Goal: Task Accomplishment & Management: Use online tool/utility

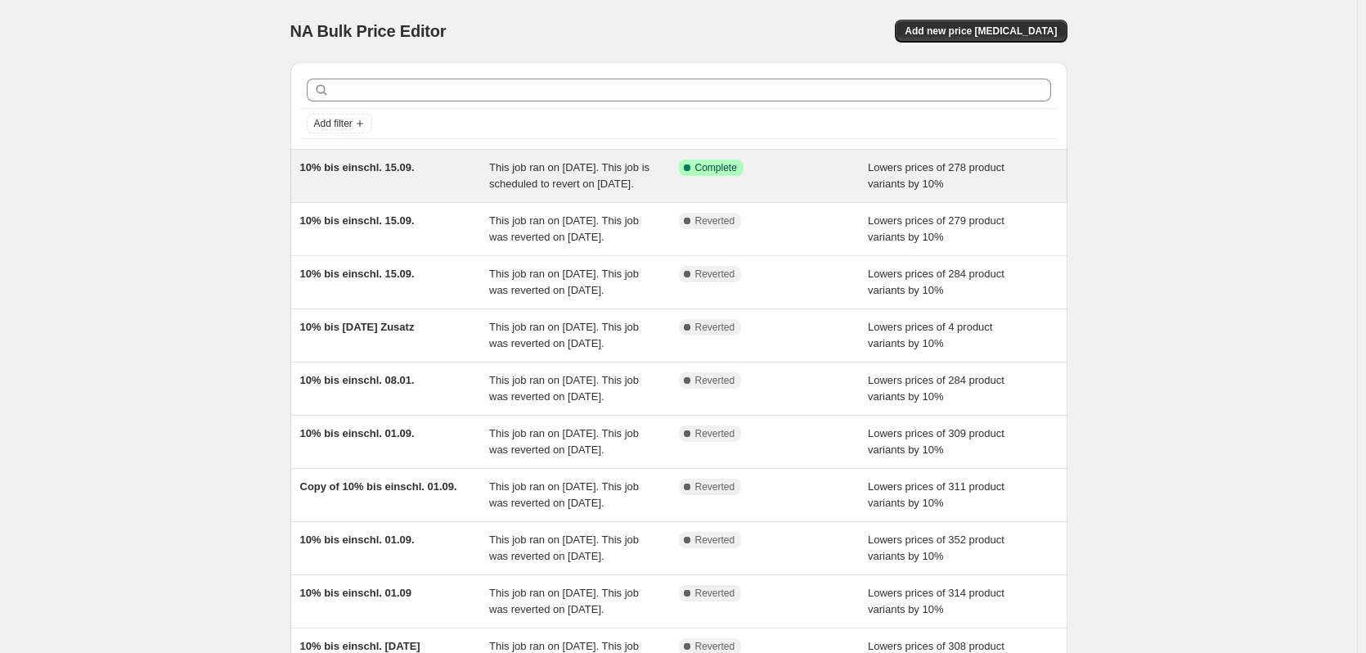
click at [514, 182] on span "This job ran on [DATE]. This job is scheduled to revert on [DATE]." at bounding box center [569, 175] width 160 height 29
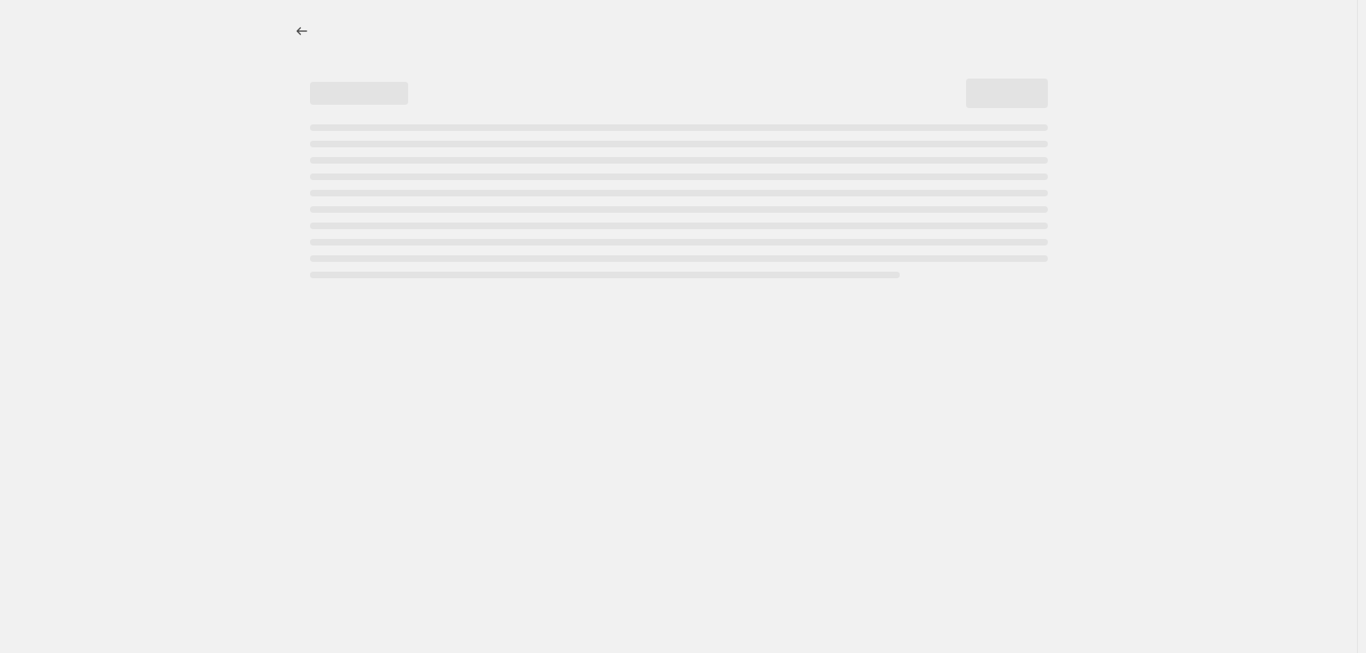
select select "percentage"
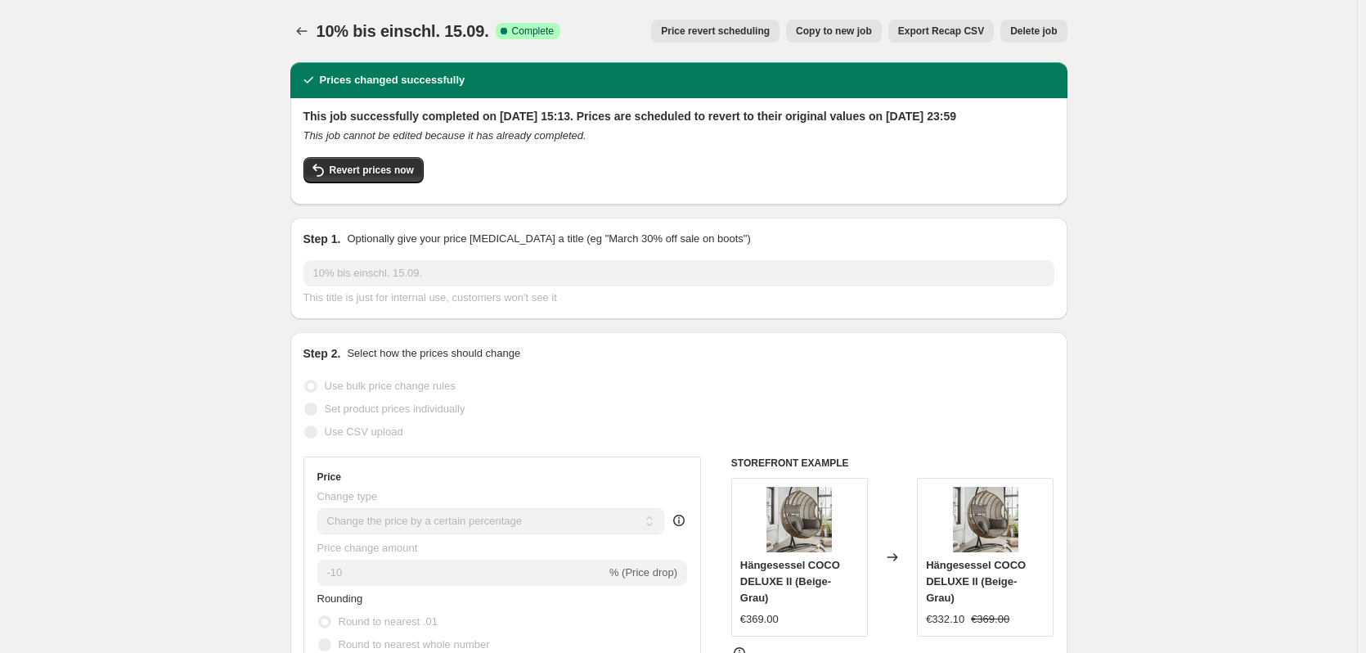
click at [829, 30] on span "Copy to new job" at bounding box center [834, 31] width 76 height 13
select select "percentage"
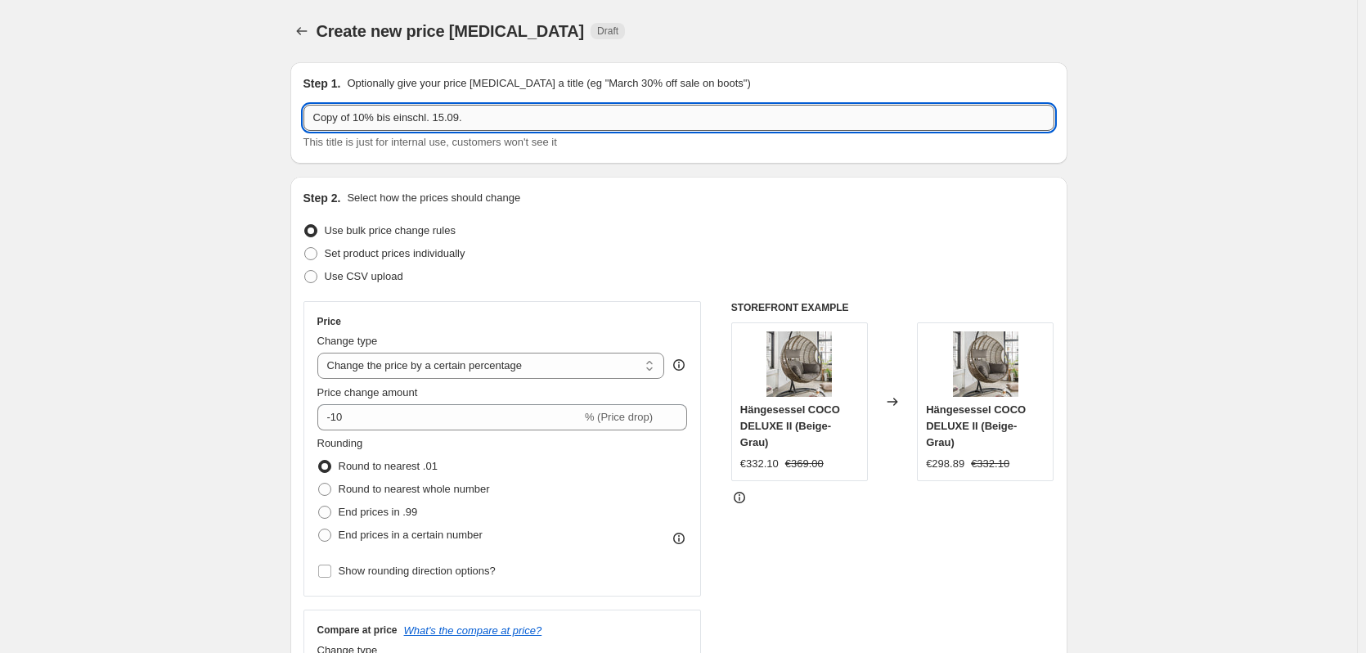
click at [475, 114] on input "Copy of 10% bis einschl. 15.09." at bounding box center [678, 118] width 751 height 26
click at [466, 127] on input "Copy of 10% bis einschl. 15.09." at bounding box center [678, 118] width 751 height 26
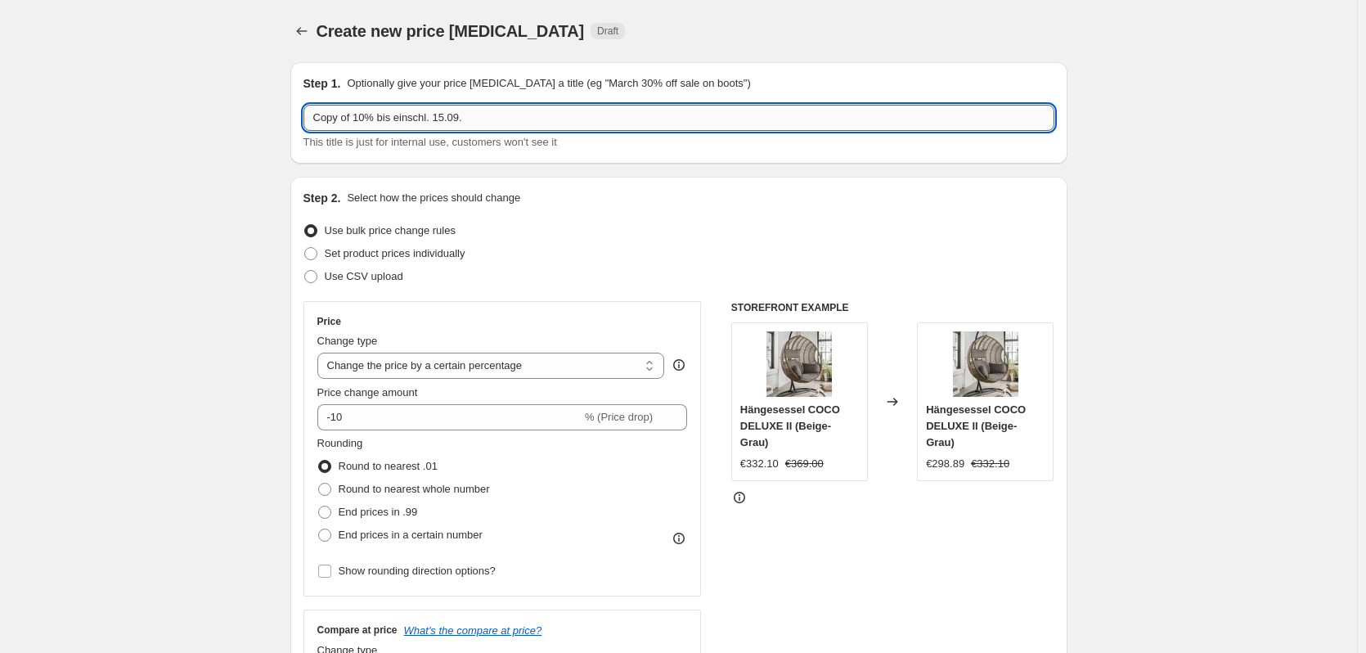
drag, startPoint x: 437, startPoint y: 119, endPoint x: 455, endPoint y: 116, distance: 19.1
click at [455, 116] on input "Copy of 10% bis einschl. 15.09." at bounding box center [678, 118] width 751 height 26
type input "Copy of 10% bis einschl. 30.09."
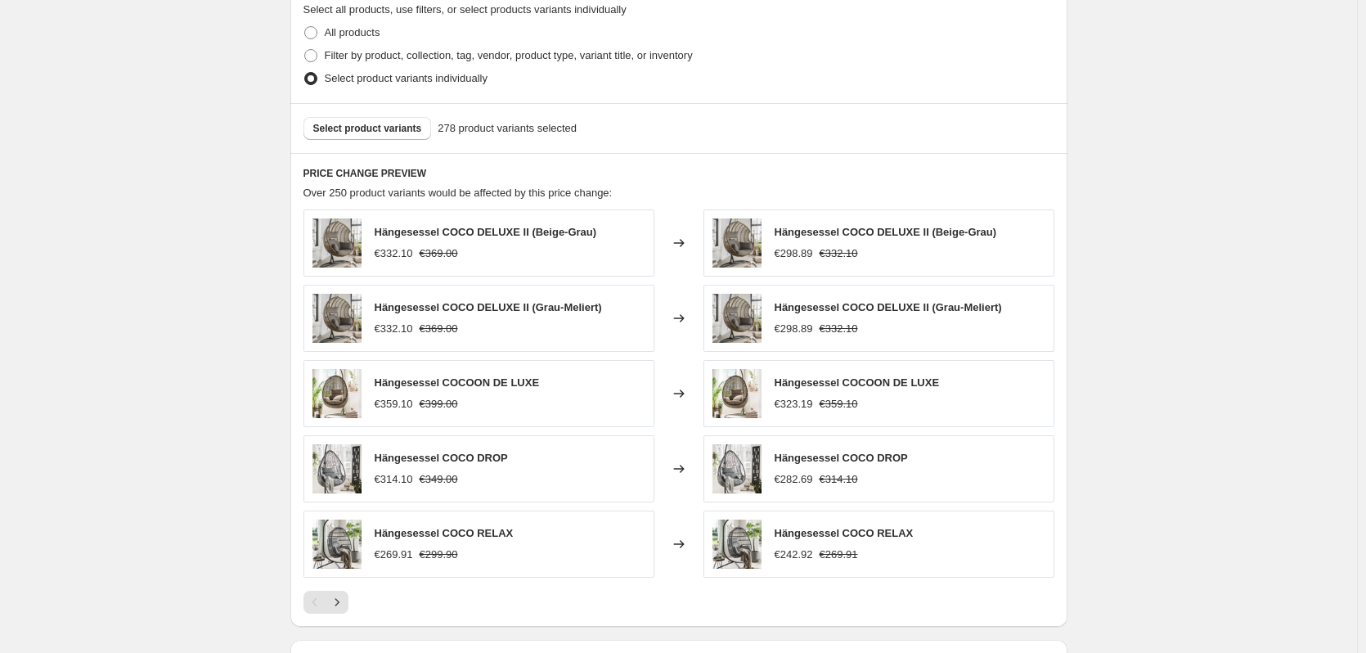
scroll to position [1033, 0]
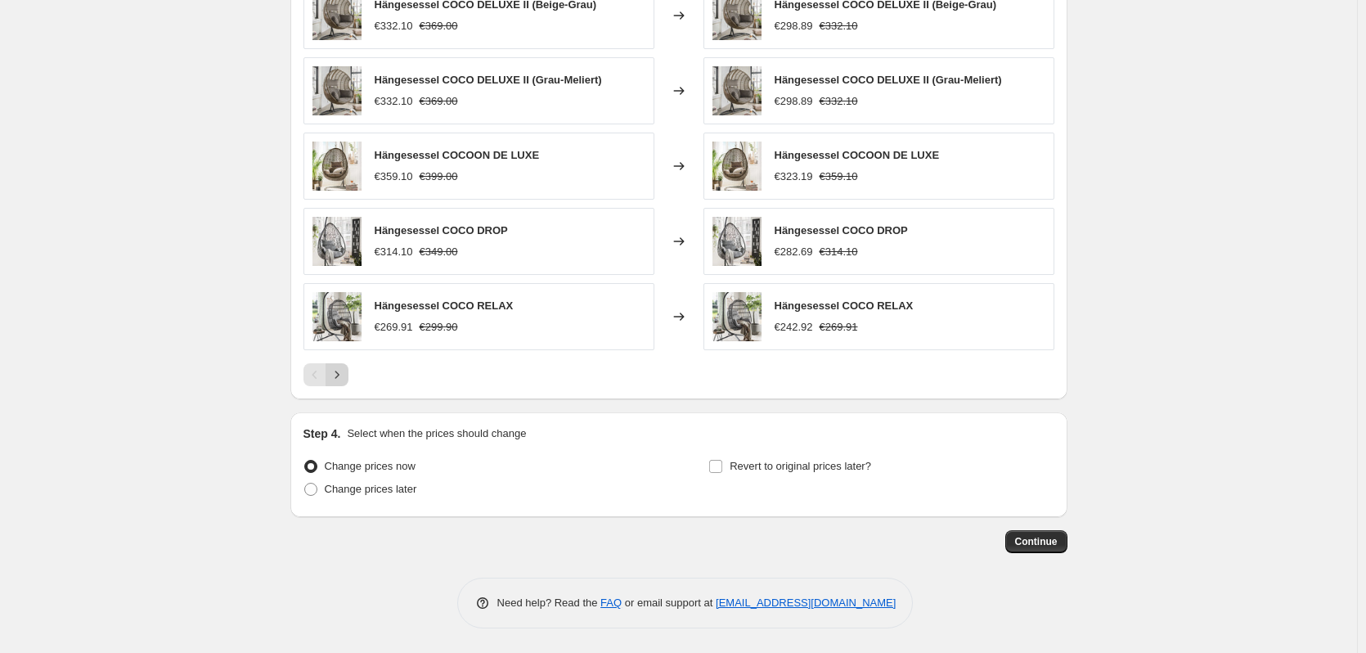
click at [339, 375] on icon "Next" at bounding box center [337, 374] width 16 height 16
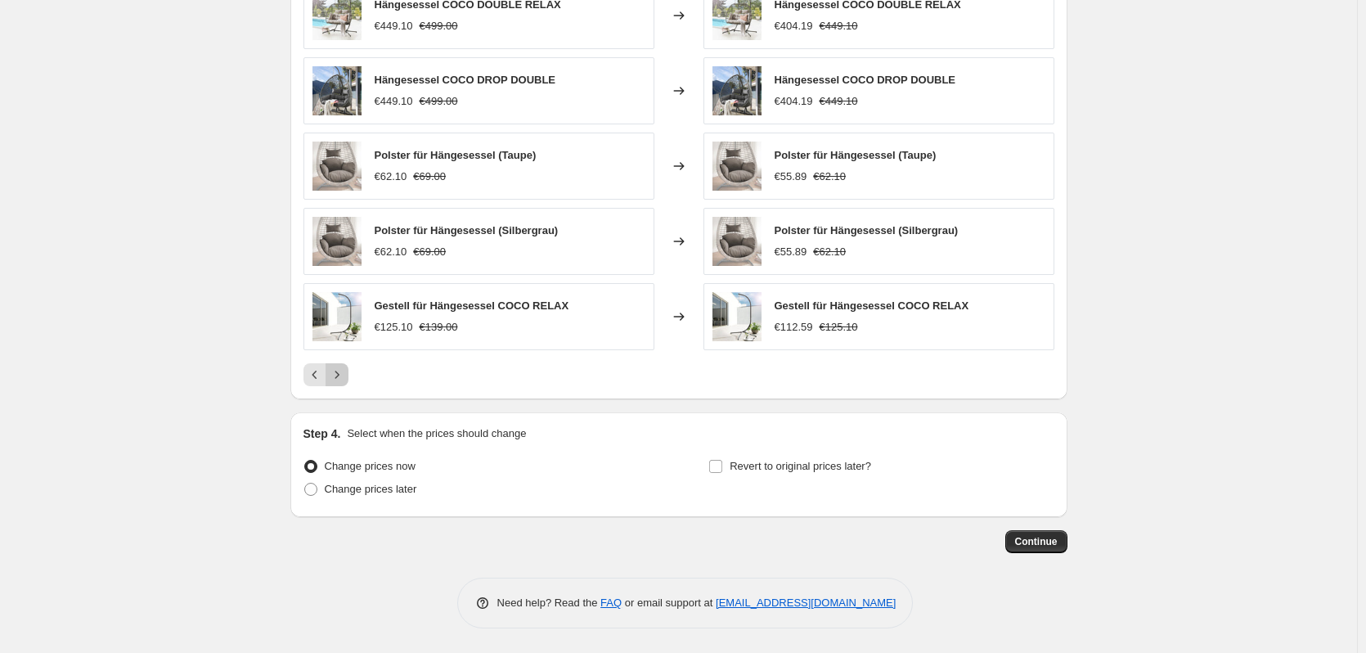
click at [339, 375] on icon "Next" at bounding box center [337, 374] width 16 height 16
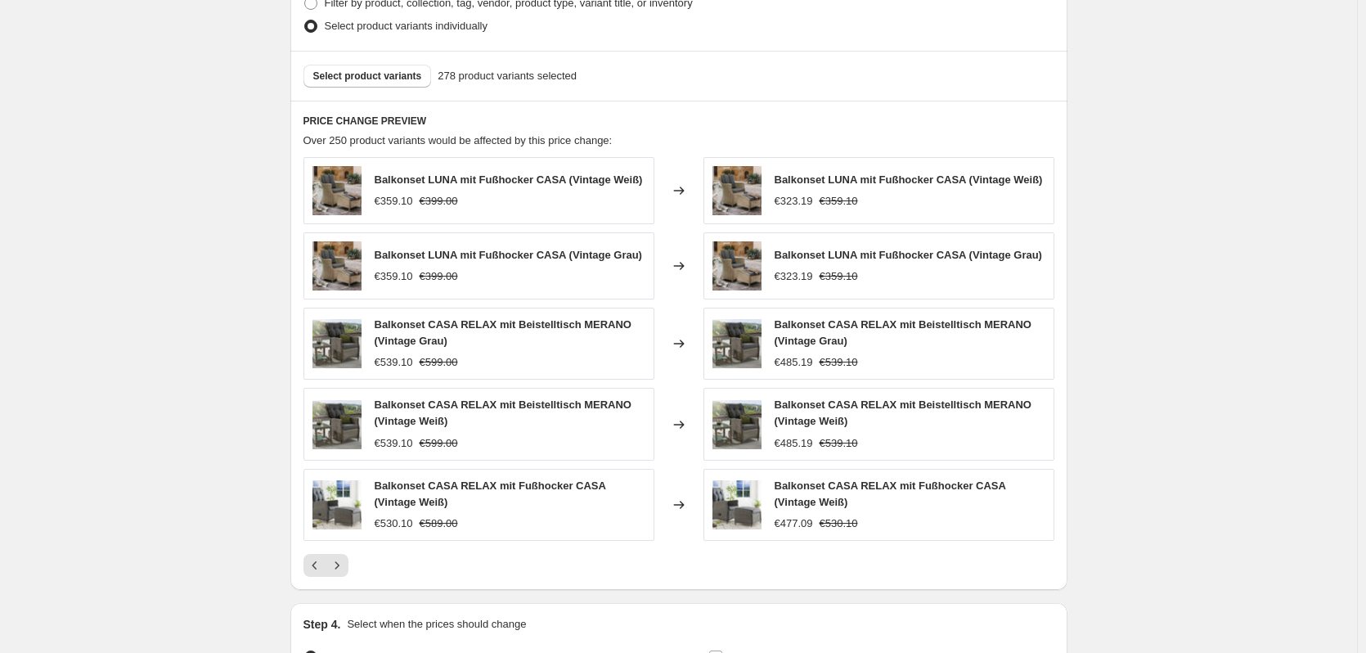
scroll to position [814, 0]
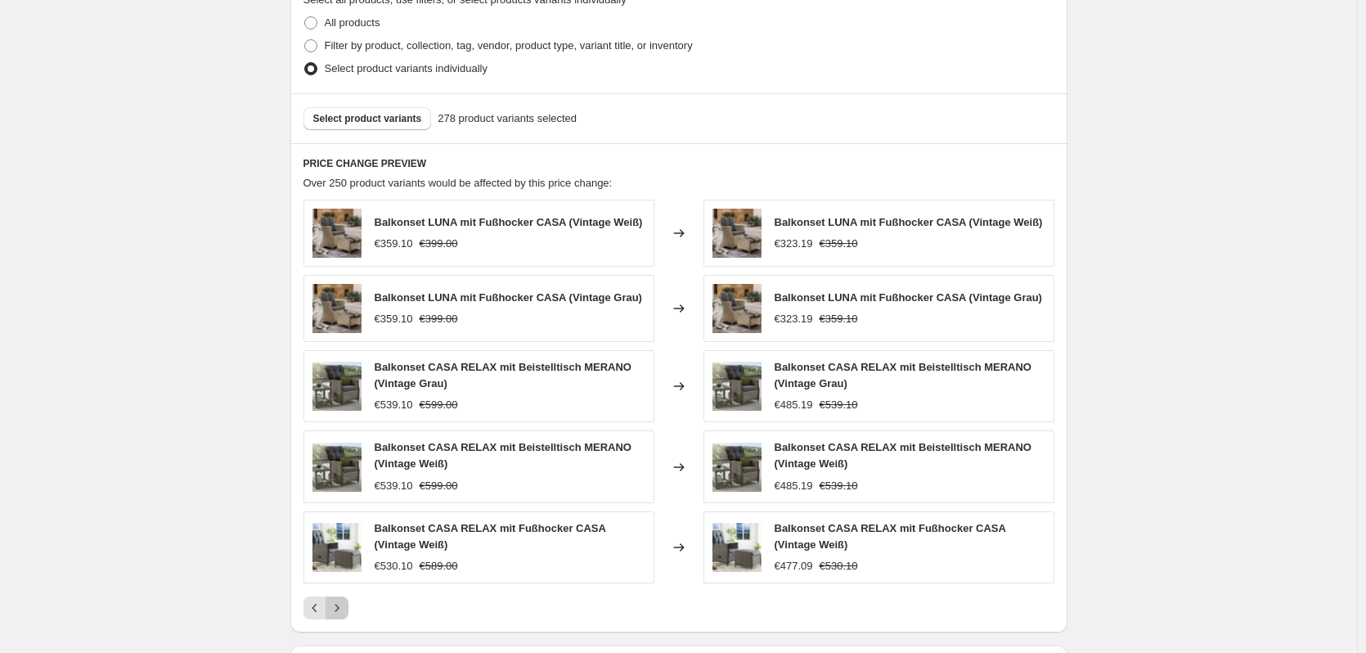
click at [332, 616] on icon "Next" at bounding box center [337, 607] width 16 height 16
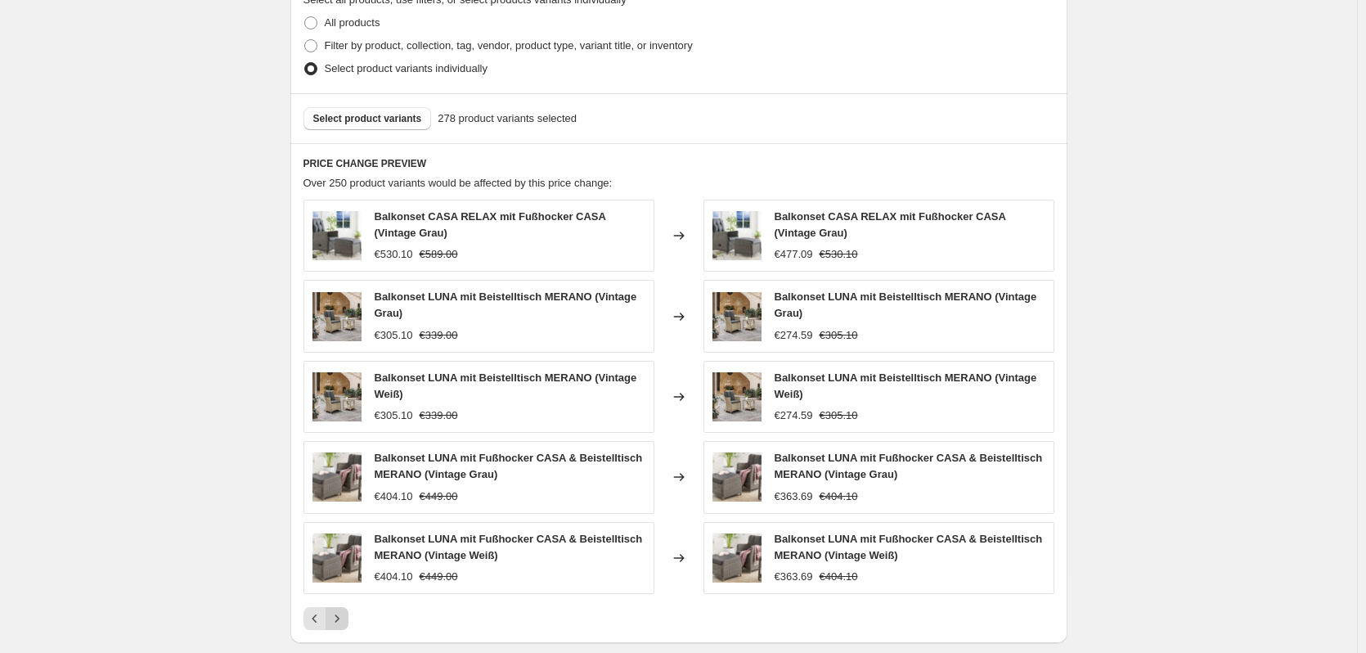
click at [339, 621] on icon "Next" at bounding box center [337, 618] width 16 height 16
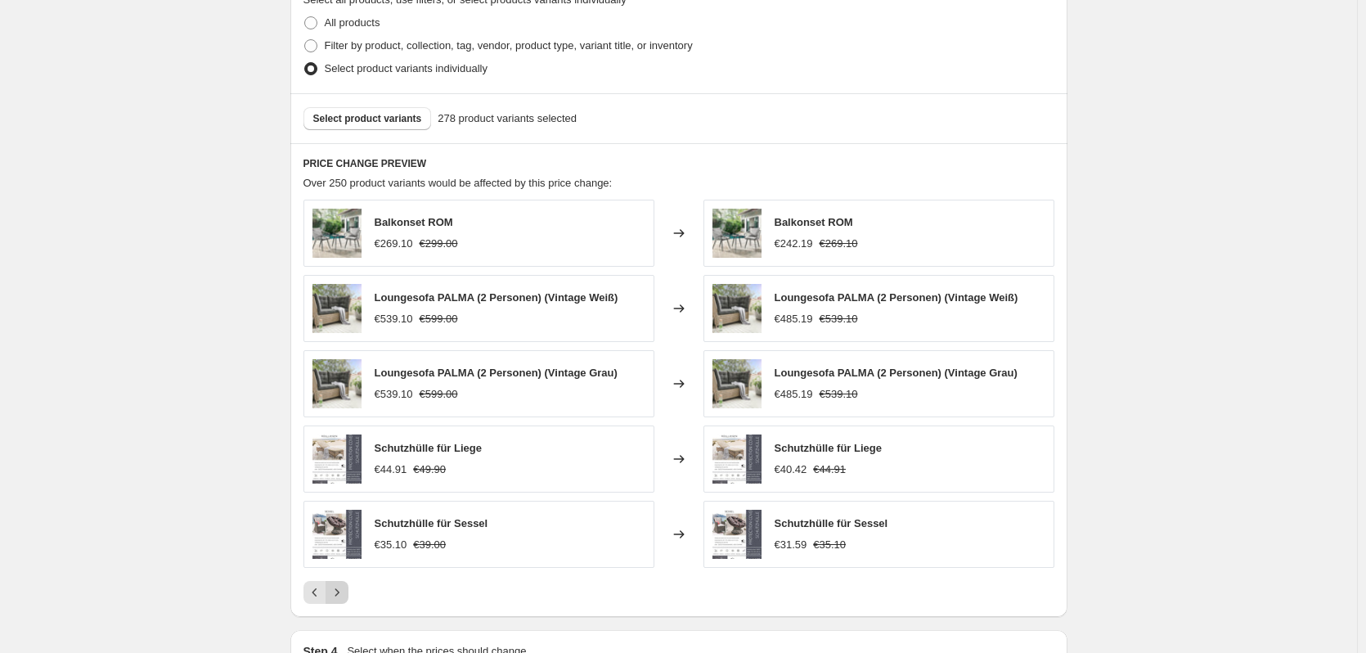
click at [339, 621] on div "Step 1. Optionally give your price change job a title (eg "March 30% off sale o…" at bounding box center [672, 3] width 790 height 1536
click at [345, 586] on icon "Next" at bounding box center [337, 592] width 16 height 16
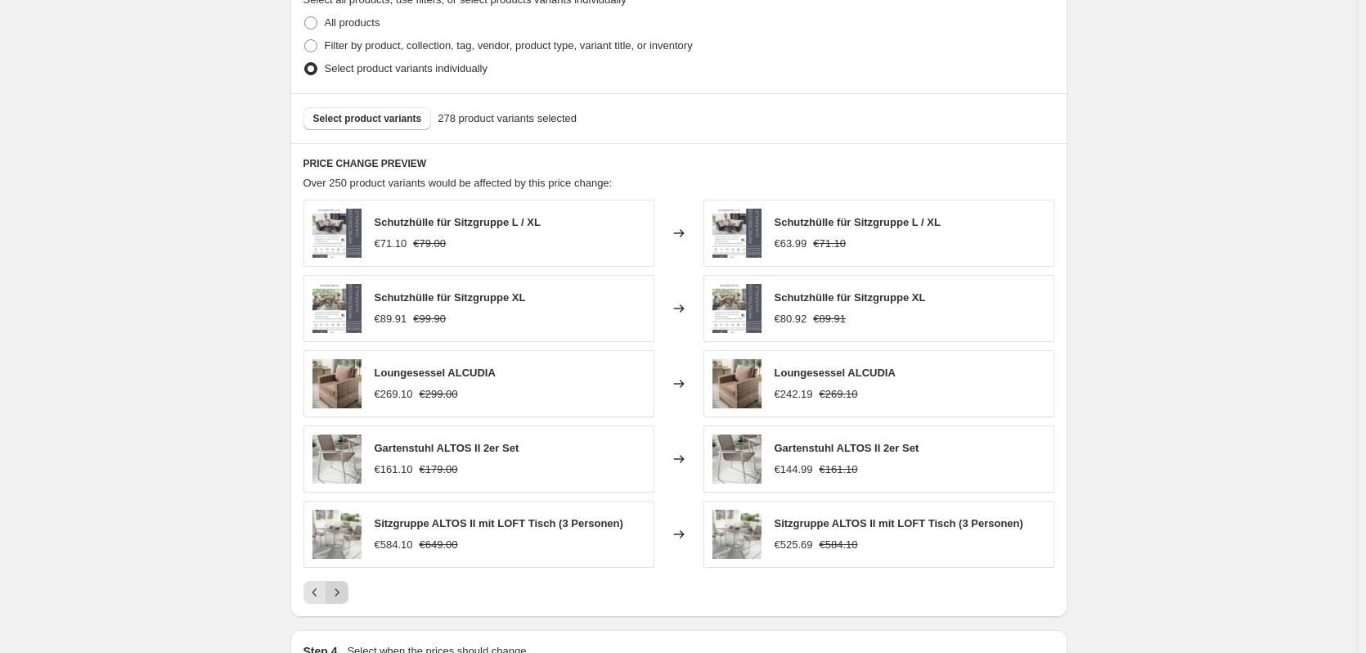
click at [345, 586] on icon "Next" at bounding box center [337, 592] width 16 height 16
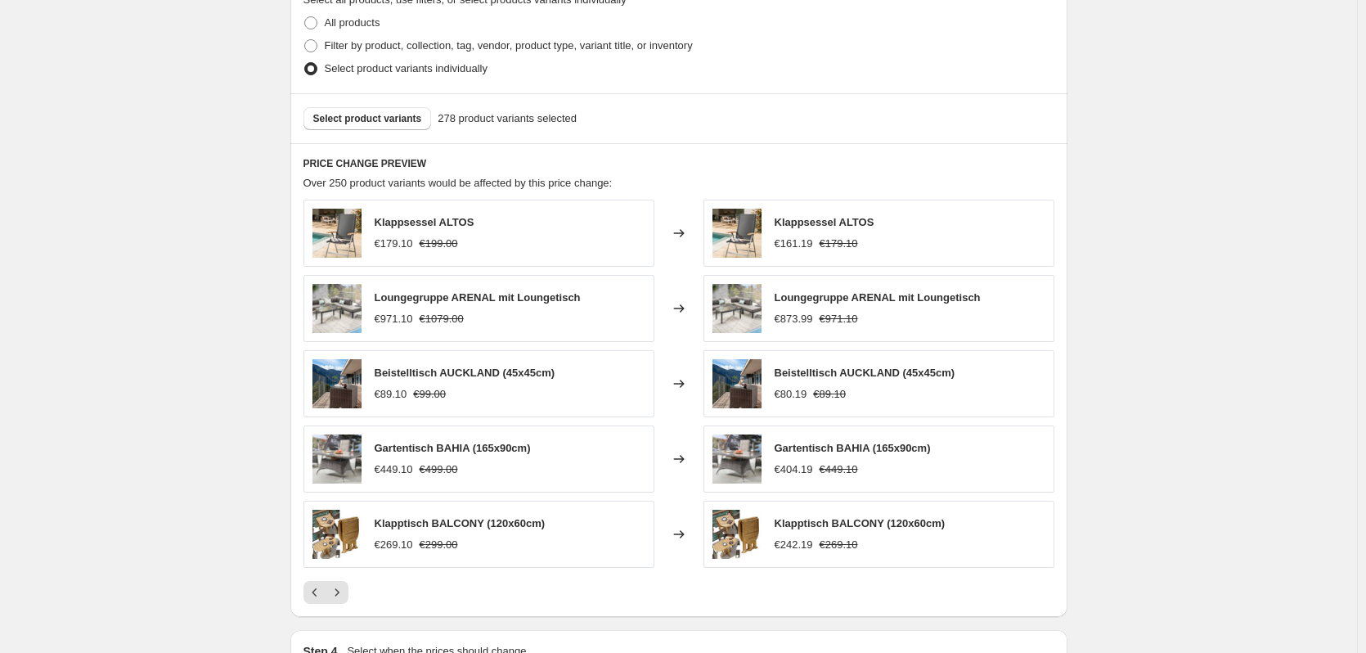
click at [350, 580] on div "Klappsessel ALTOS €179.10 €199.00 Changed to Klappsessel ALTOS €161.19 €179.10 …" at bounding box center [678, 402] width 751 height 404
click at [348, 586] on button "Next" at bounding box center [336, 592] width 23 height 23
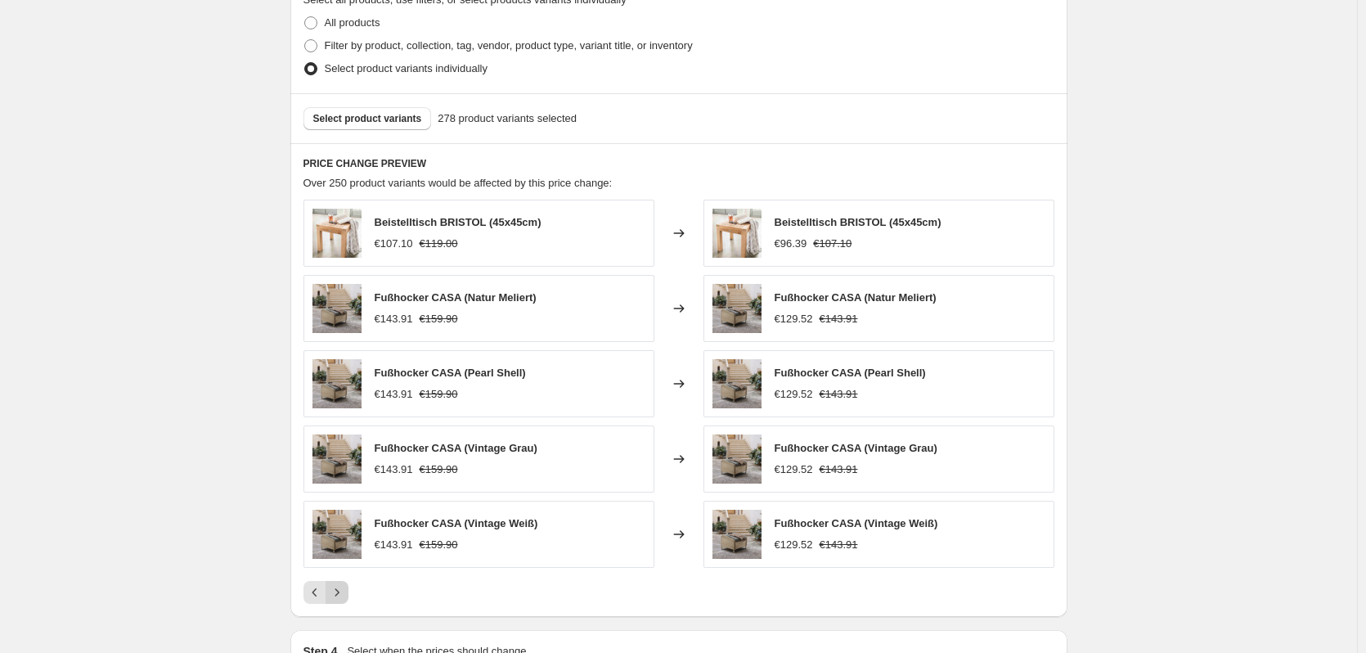
click at [348, 588] on button "Next" at bounding box center [336, 592] width 23 height 23
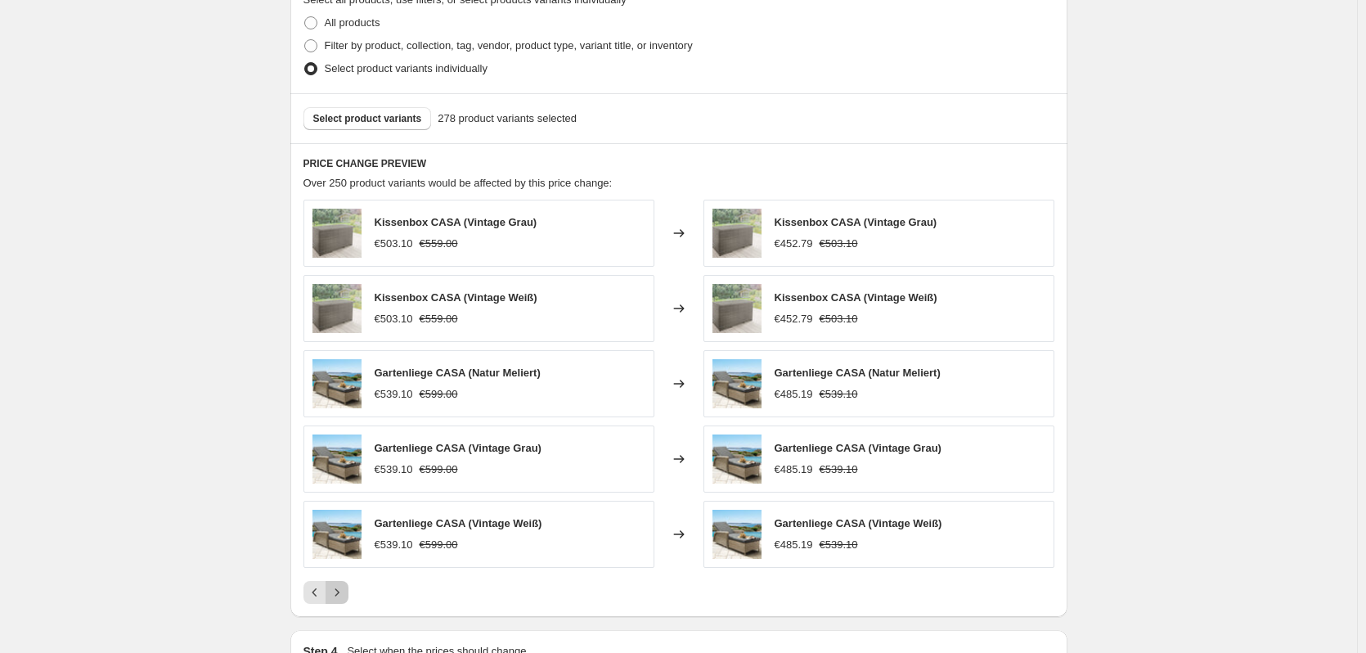
click at [348, 588] on button "Next" at bounding box center [336, 592] width 23 height 23
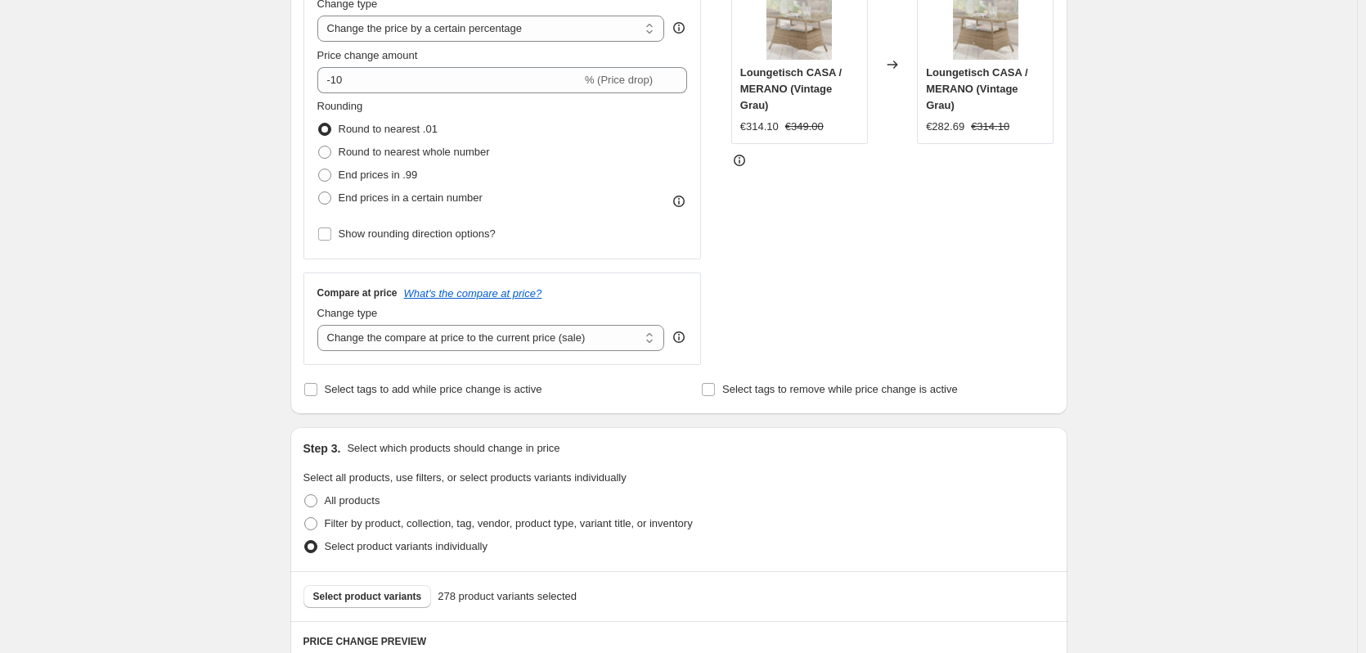
scroll to position [597, 0]
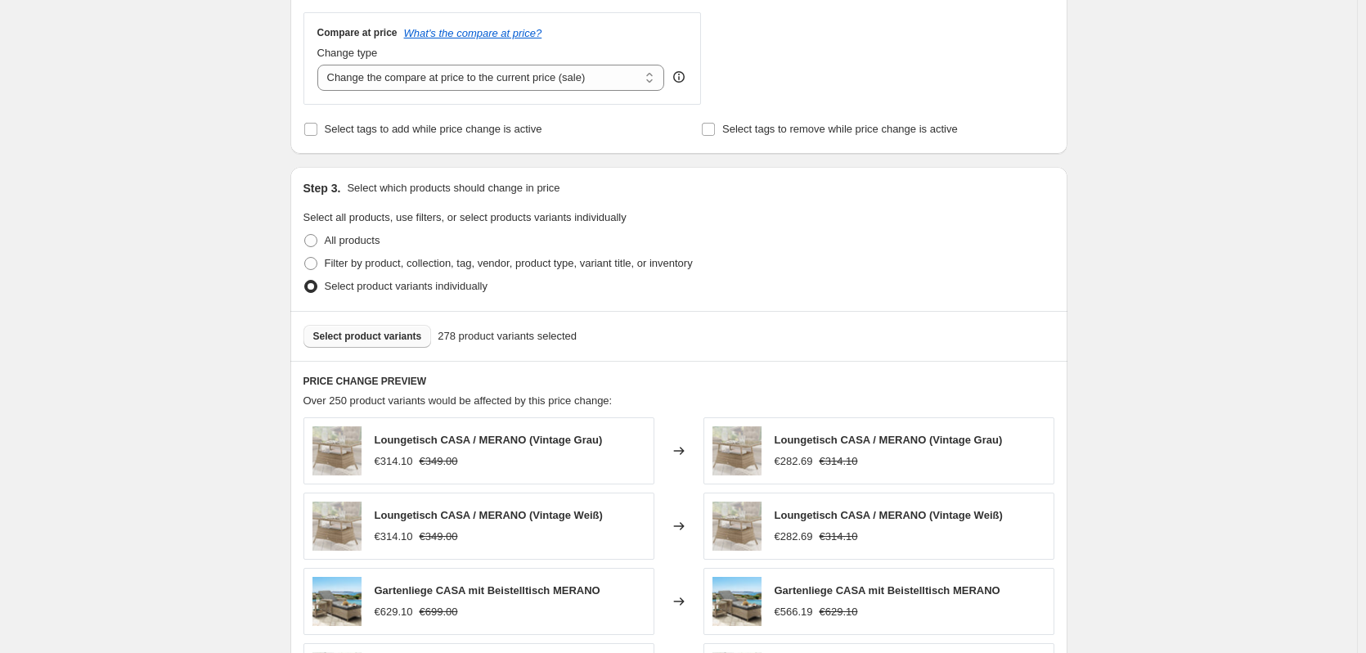
click at [343, 339] on span "Select product variants" at bounding box center [367, 336] width 109 height 13
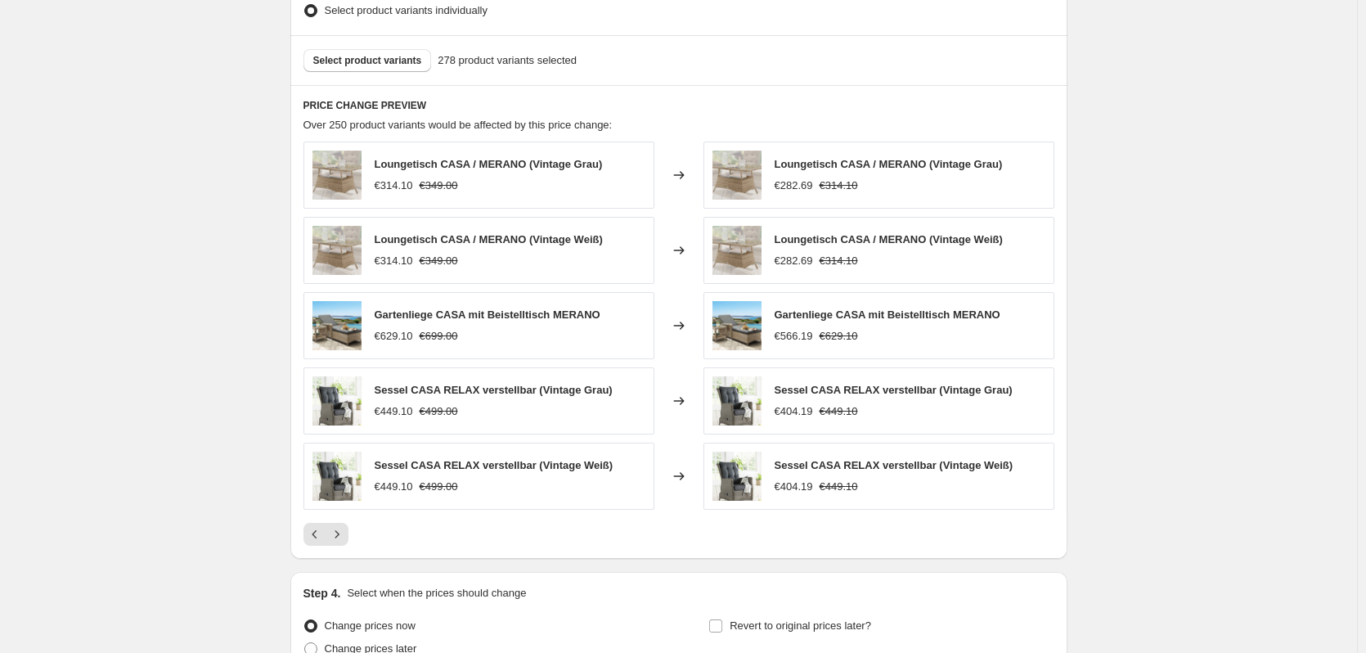
scroll to position [1033, 0]
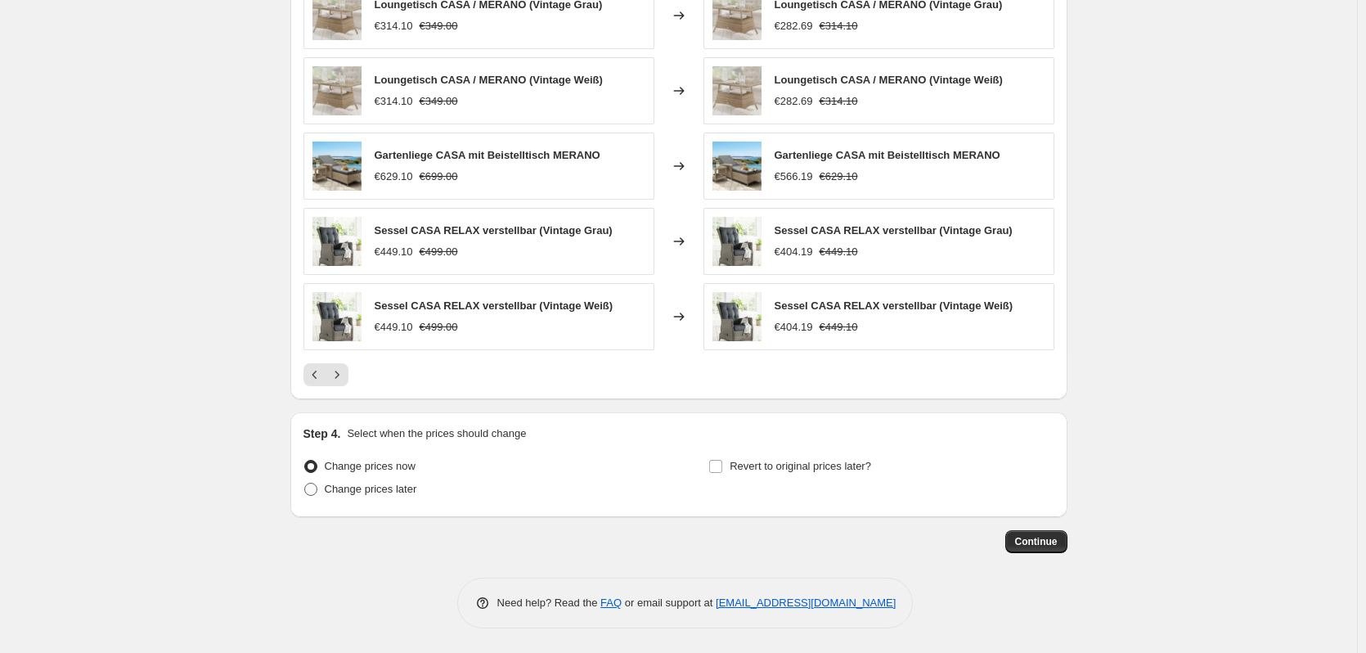
click at [325, 491] on label "Change prices later" at bounding box center [360, 489] width 114 height 23
click at [305, 483] on input "Change prices later" at bounding box center [304, 482] width 1 height 1
radio input "true"
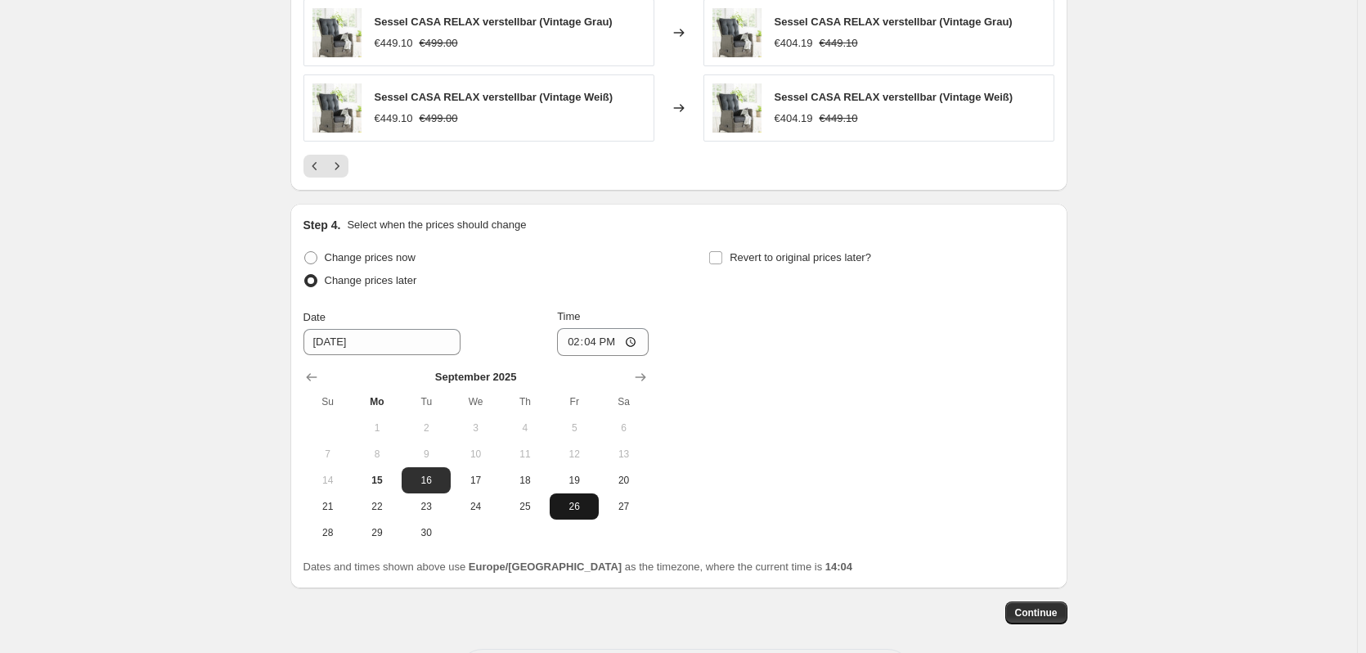
scroll to position [1251, 0]
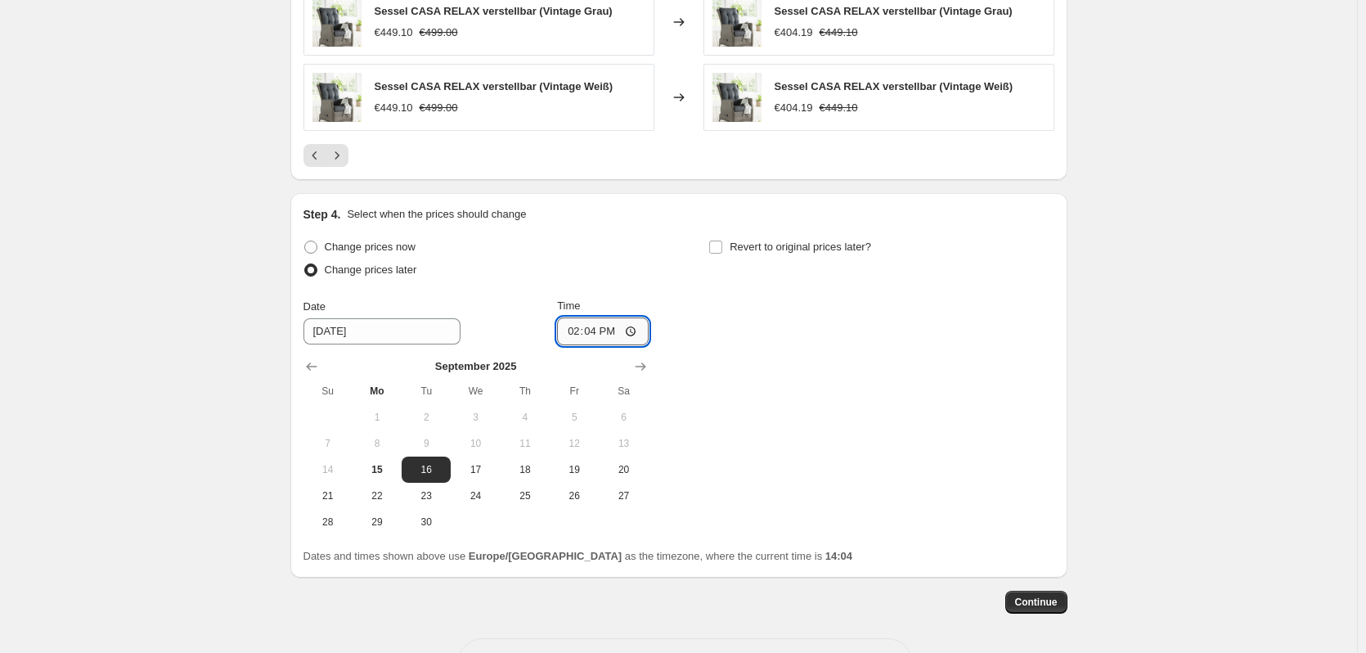
click at [596, 325] on input "14:04" at bounding box center [603, 331] width 92 height 28
click at [609, 343] on input "14:04" at bounding box center [603, 331] width 92 height 28
click at [617, 334] on input "14:04" at bounding box center [603, 331] width 92 height 28
click at [590, 338] on input "14:04" at bounding box center [603, 331] width 92 height 28
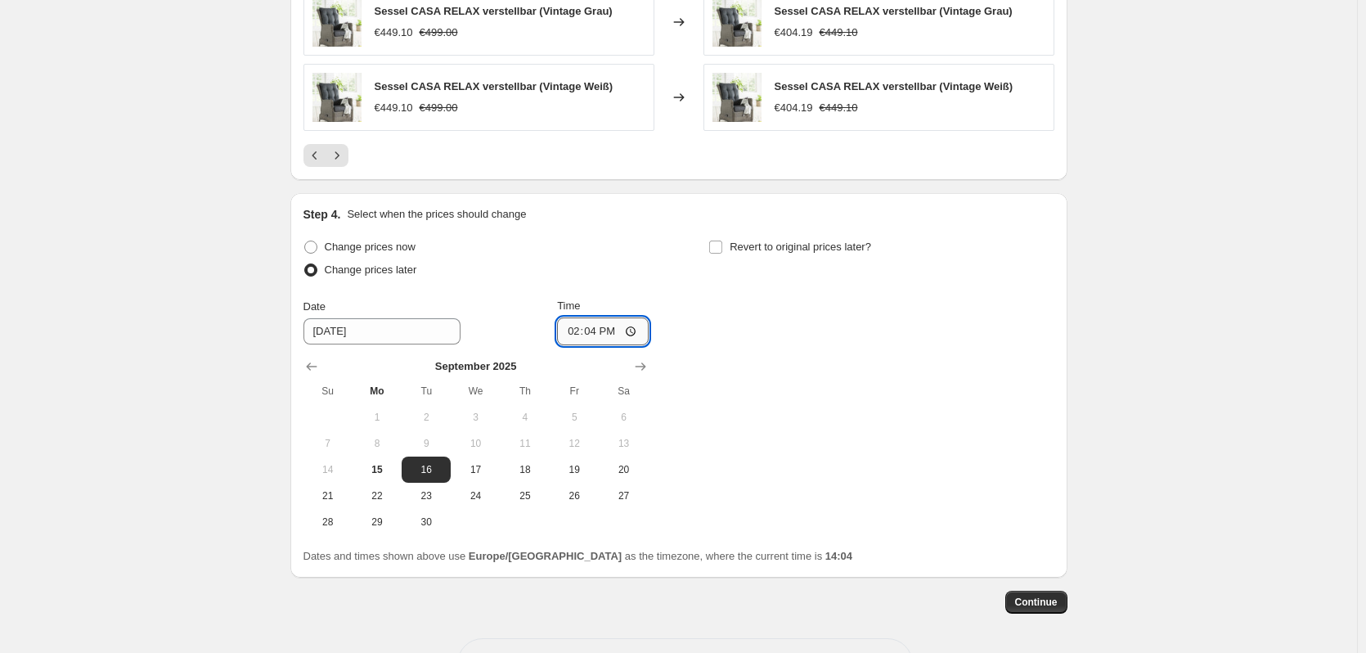
click at [593, 334] on input "14:04" at bounding box center [603, 331] width 92 height 28
type input "15:04"
click at [841, 285] on div "Revert to original prices later?" at bounding box center [880, 260] width 345 height 49
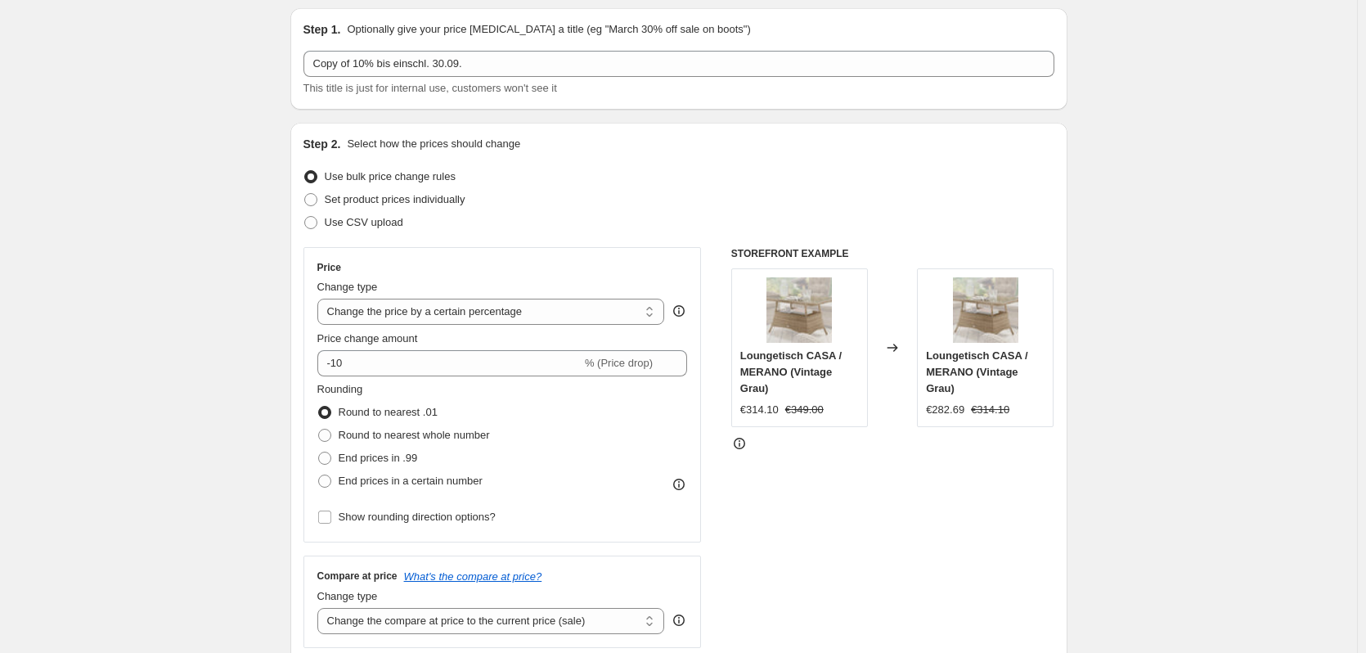
scroll to position [0, 0]
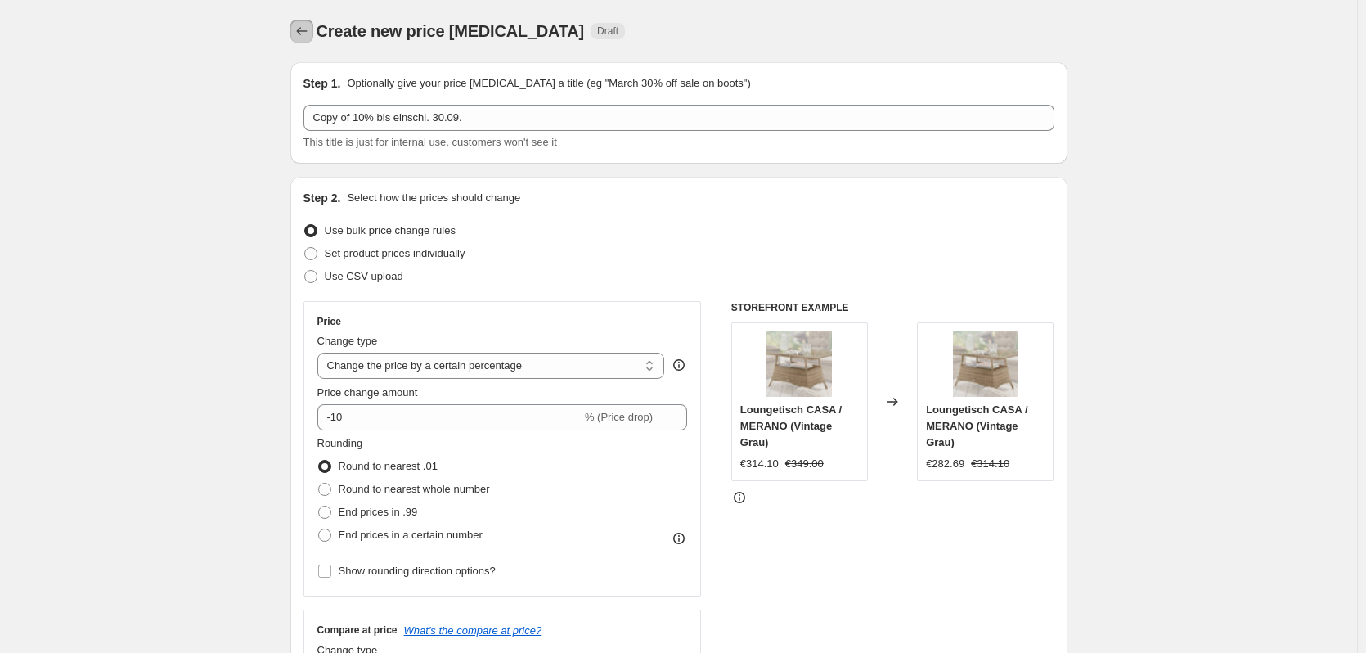
click at [308, 29] on icon "Price change jobs" at bounding box center [302, 31] width 16 height 16
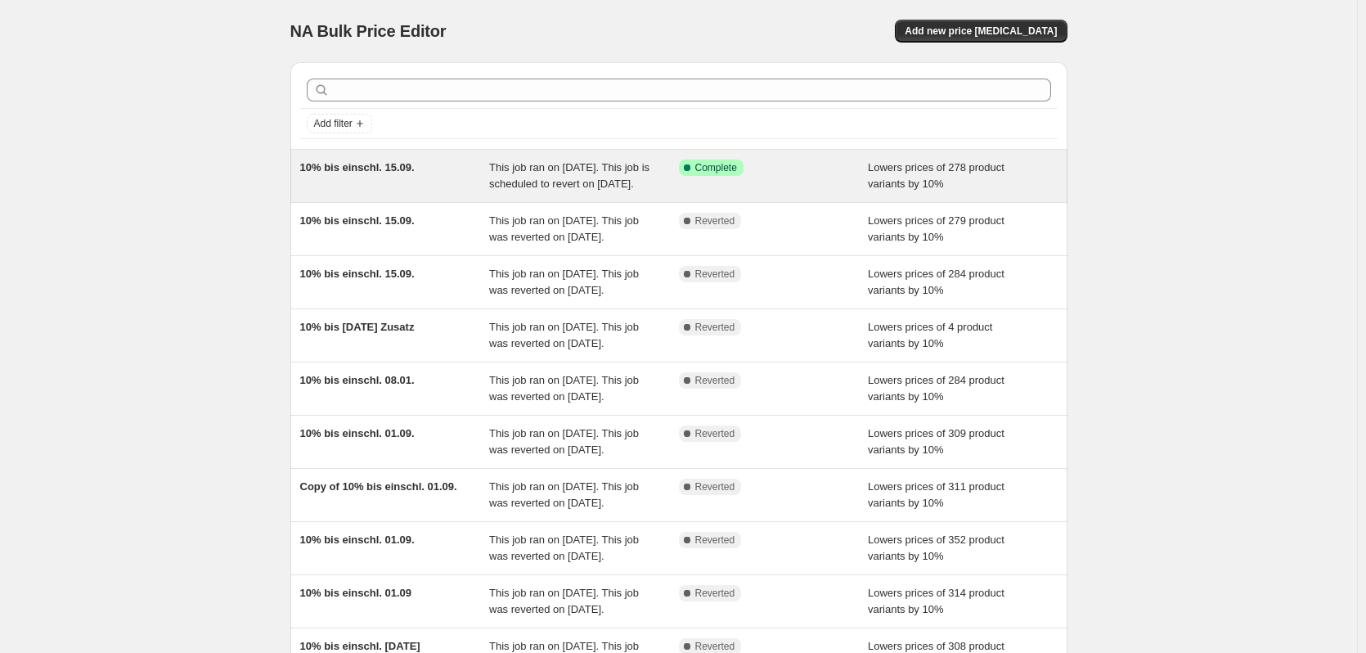
click at [453, 192] on div "10% bis einschl. 15.09." at bounding box center [395, 175] width 190 height 33
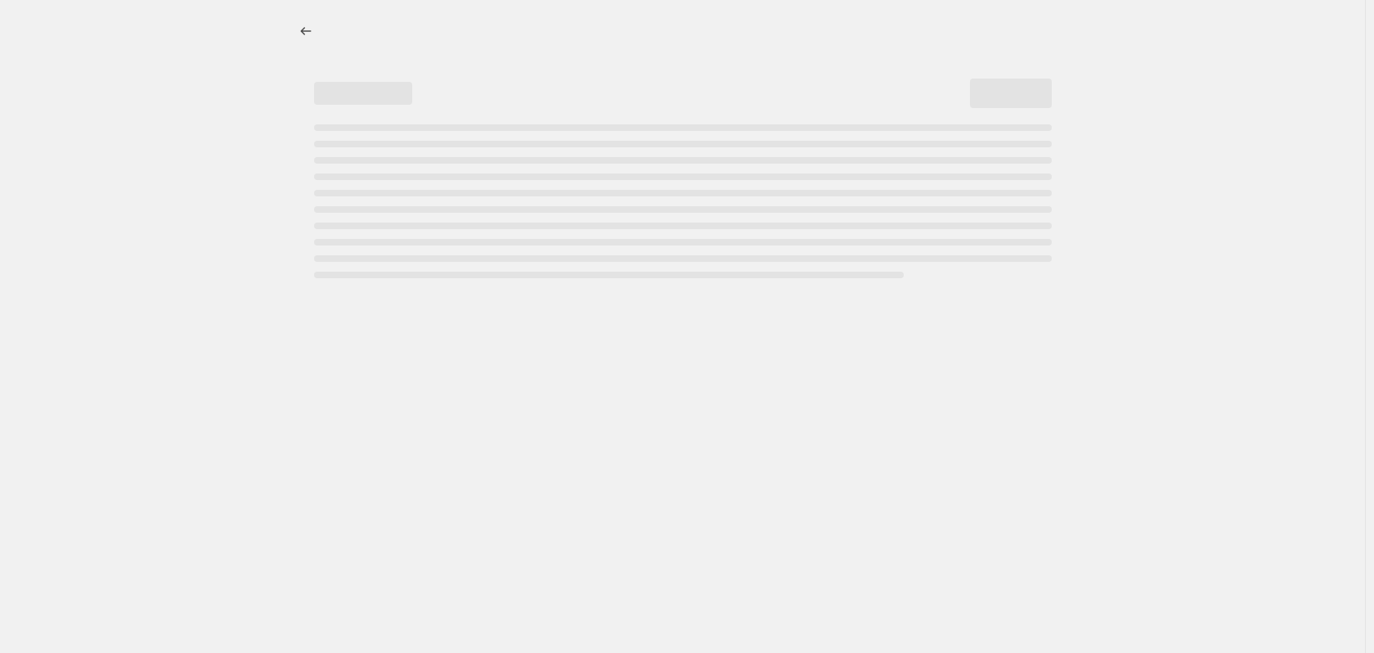
select select "percentage"
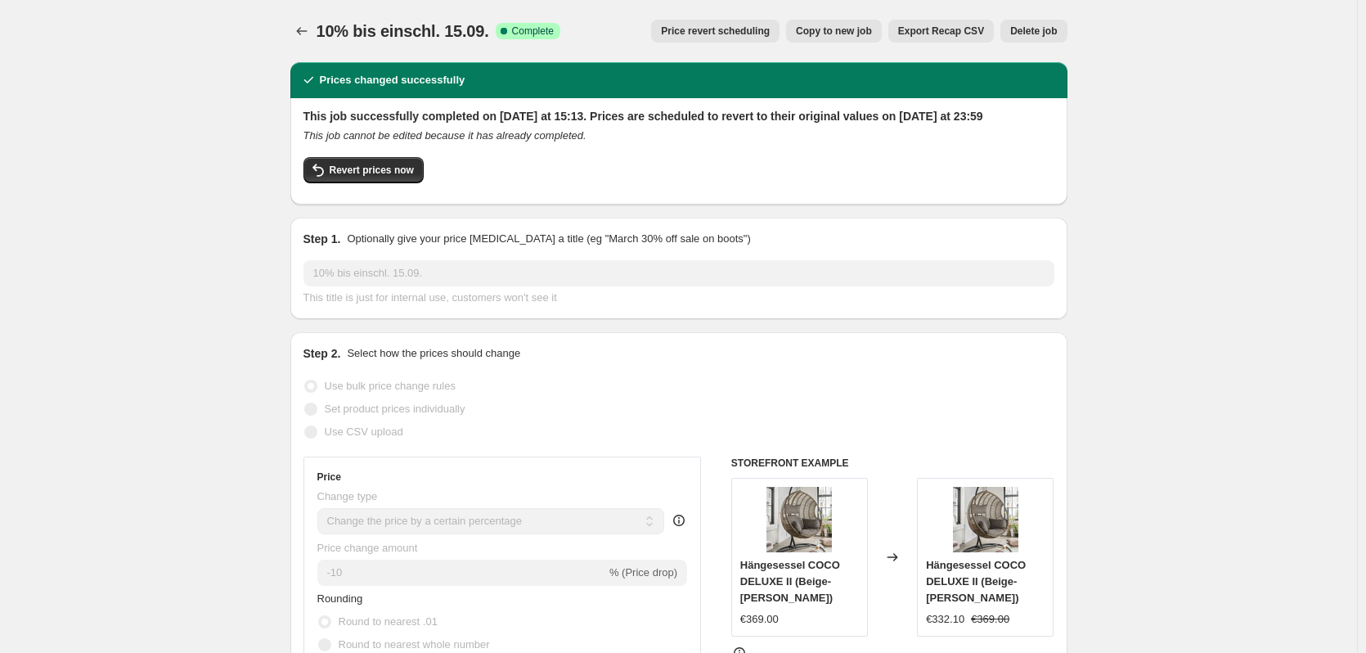
click at [702, 38] on button "Price revert scheduling" at bounding box center [715, 31] width 128 height 23
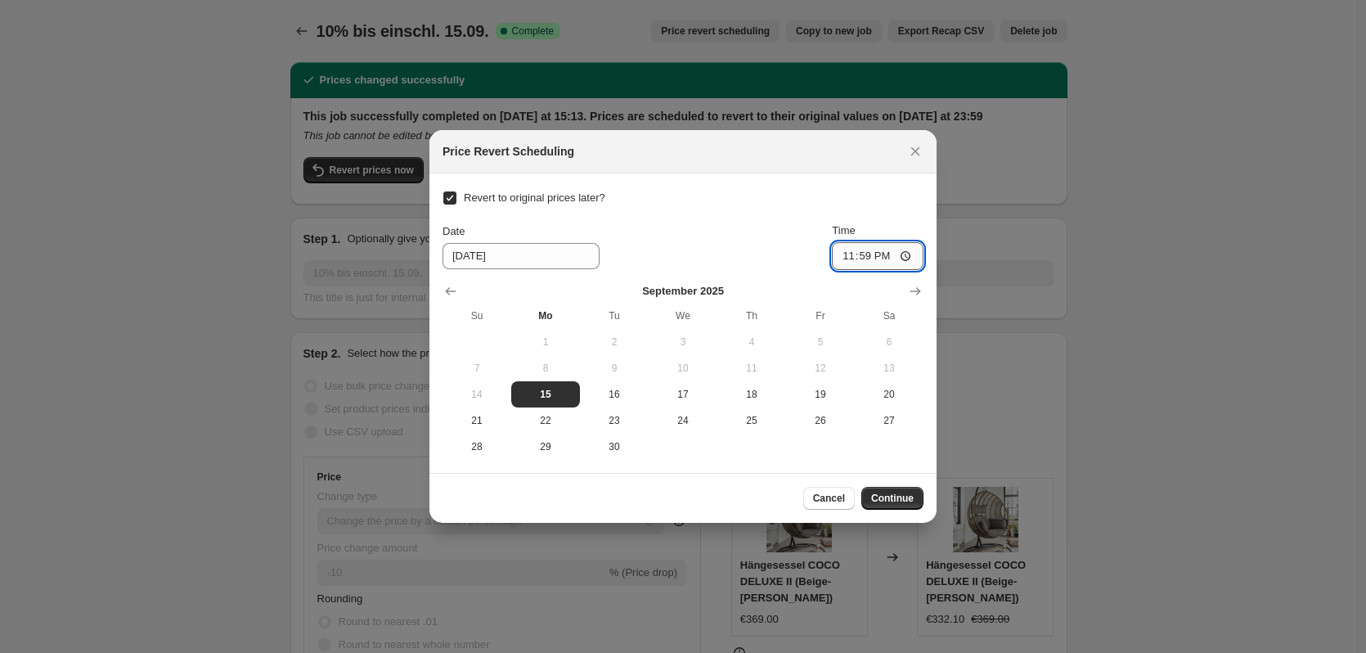
click at [862, 260] on input "23:59" at bounding box center [878, 256] width 92 height 28
click at [912, 152] on icon "Close" at bounding box center [915, 151] width 16 height 16
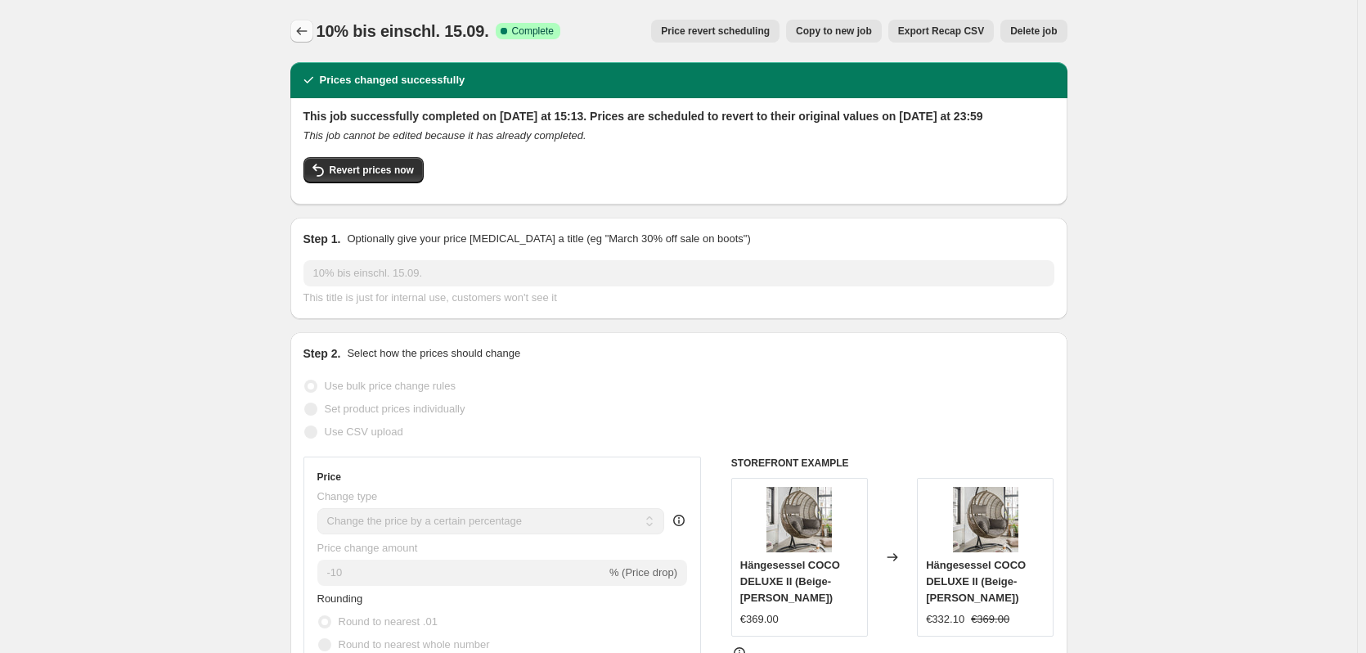
click at [303, 33] on icon "Price change jobs" at bounding box center [302, 31] width 16 height 16
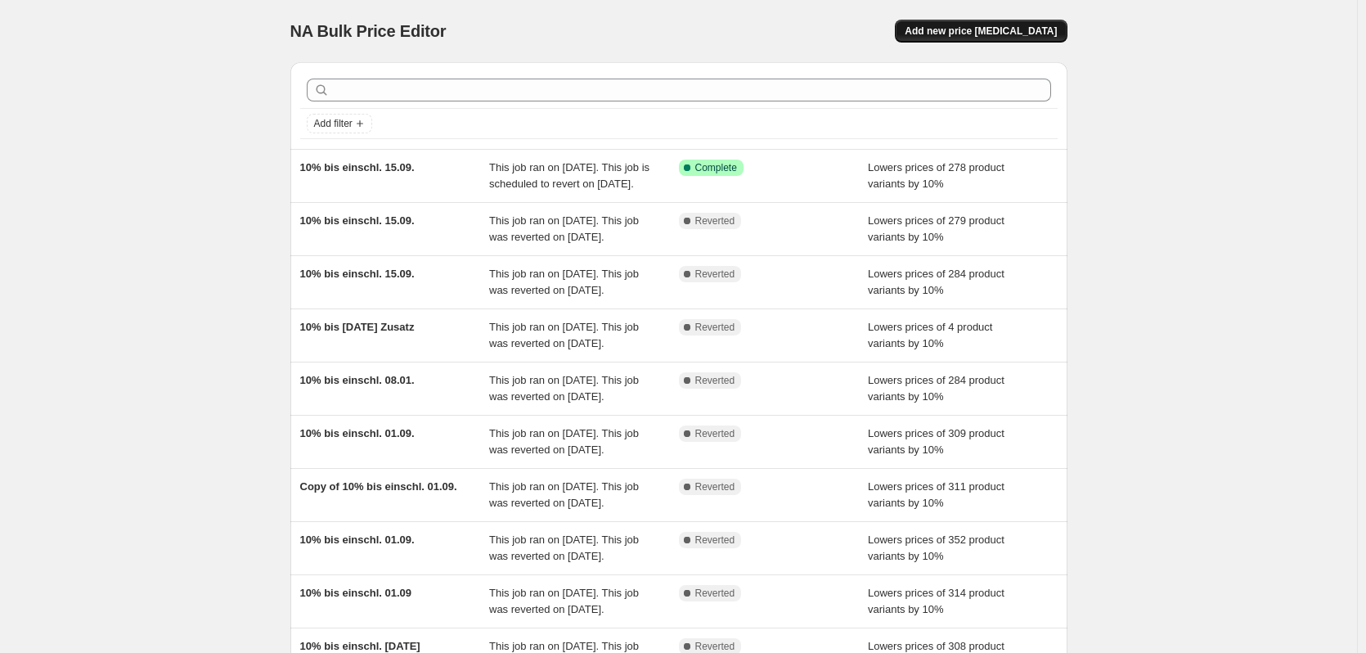
click at [1004, 32] on span "Add new price change job" at bounding box center [980, 31] width 152 height 13
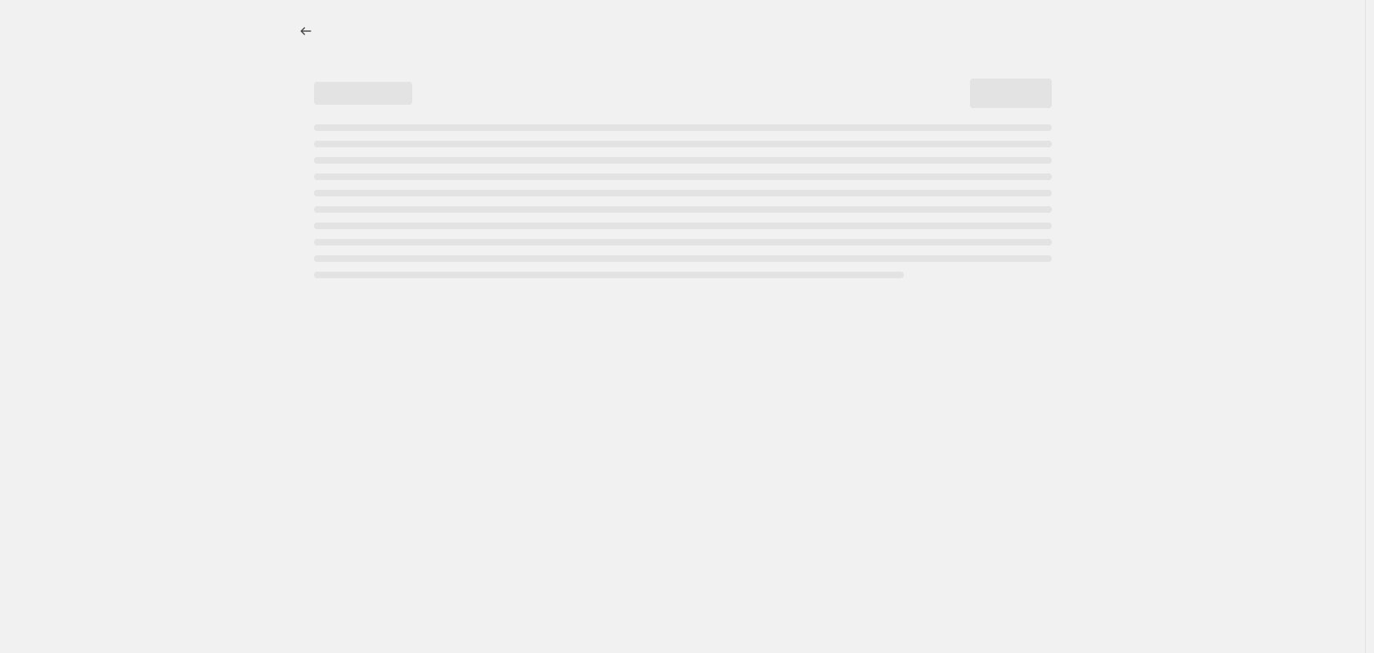
select select "percentage"
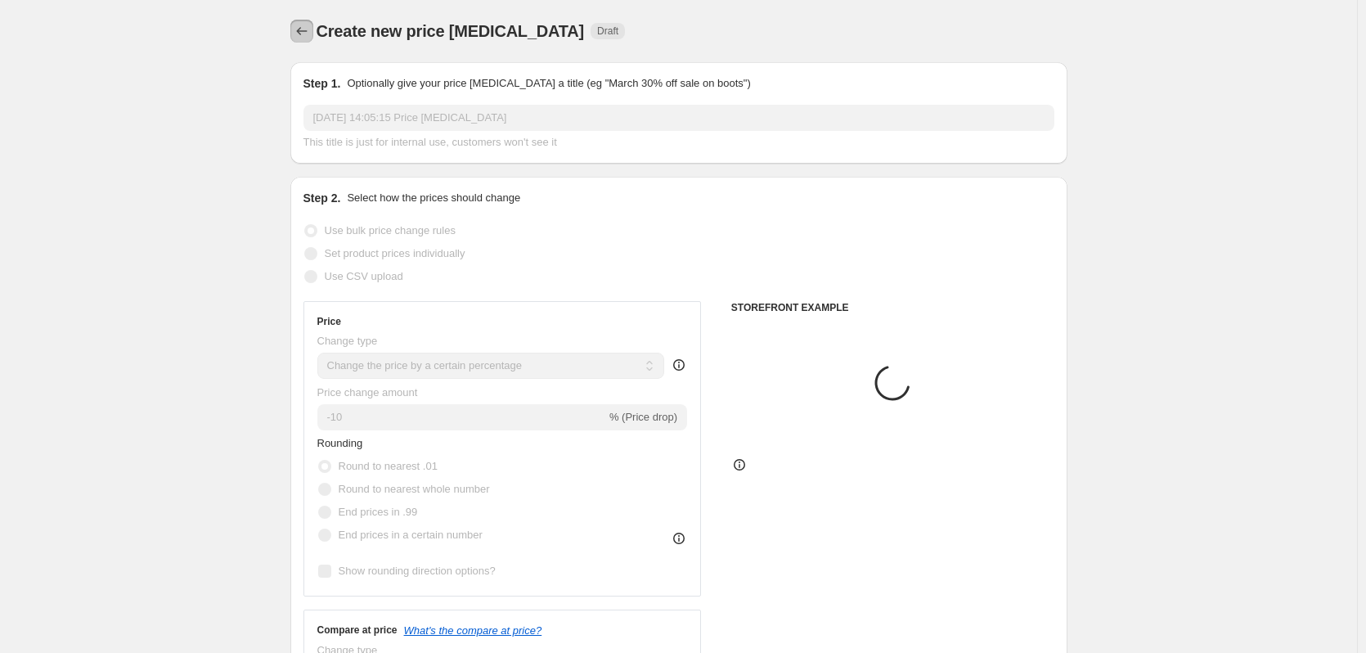
click at [306, 35] on icon "Price change jobs" at bounding box center [302, 31] width 16 height 16
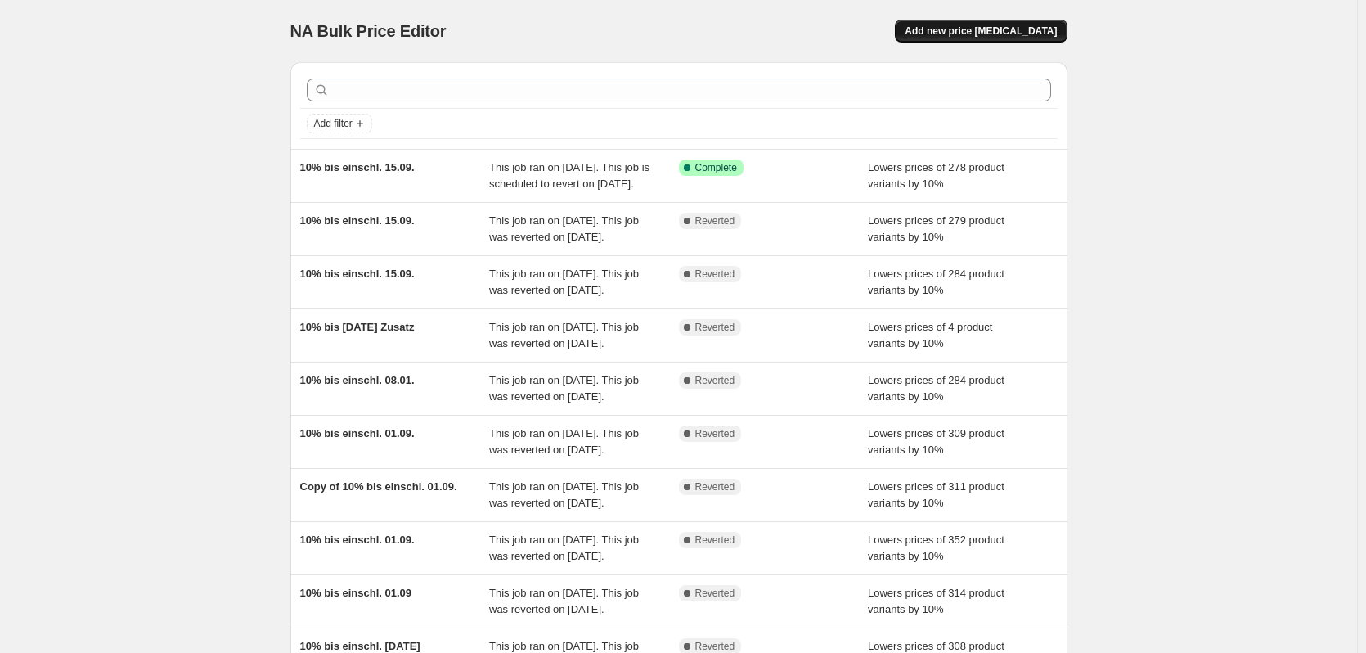
click at [1029, 29] on span "Add new price change job" at bounding box center [980, 31] width 152 height 13
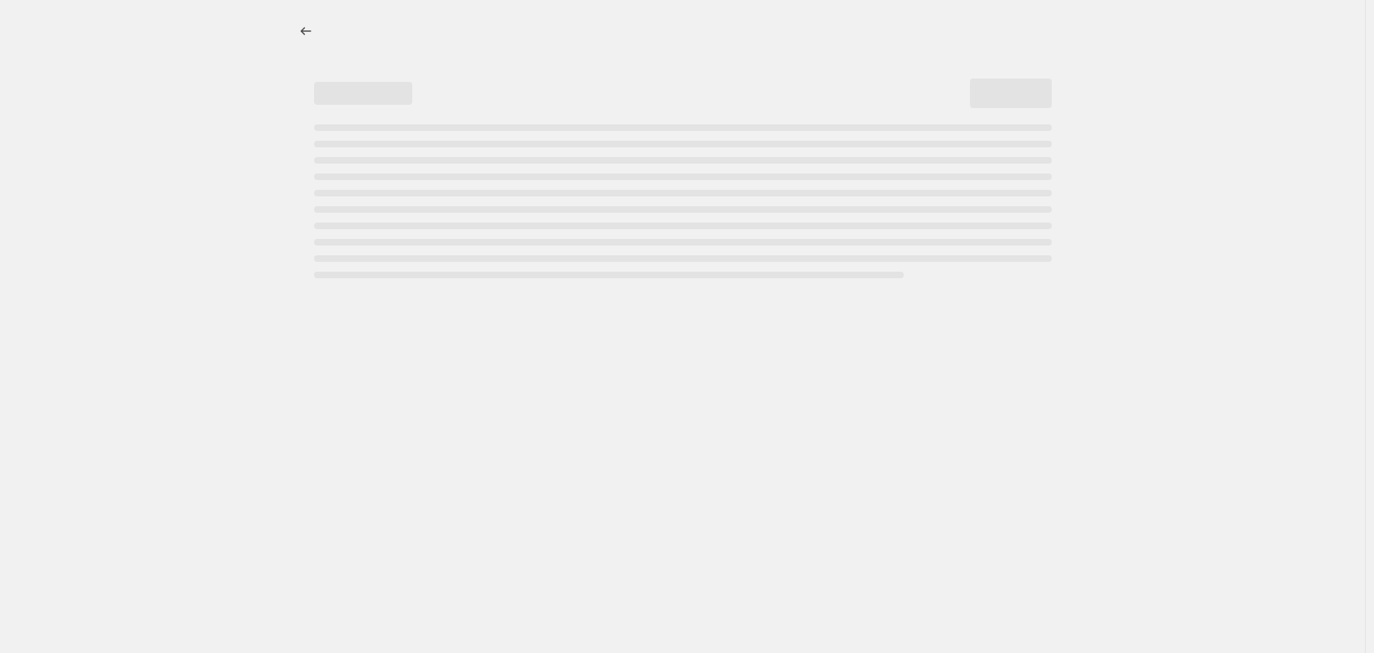
select select "percentage"
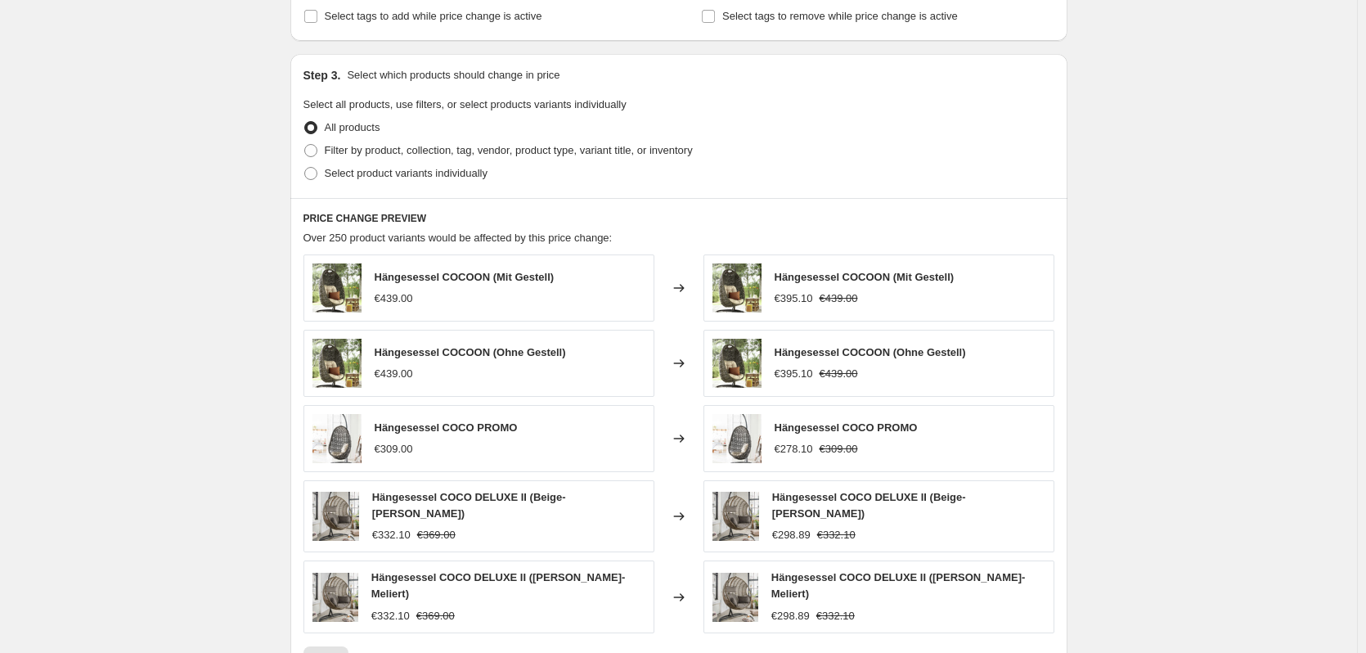
scroll to position [547, 0]
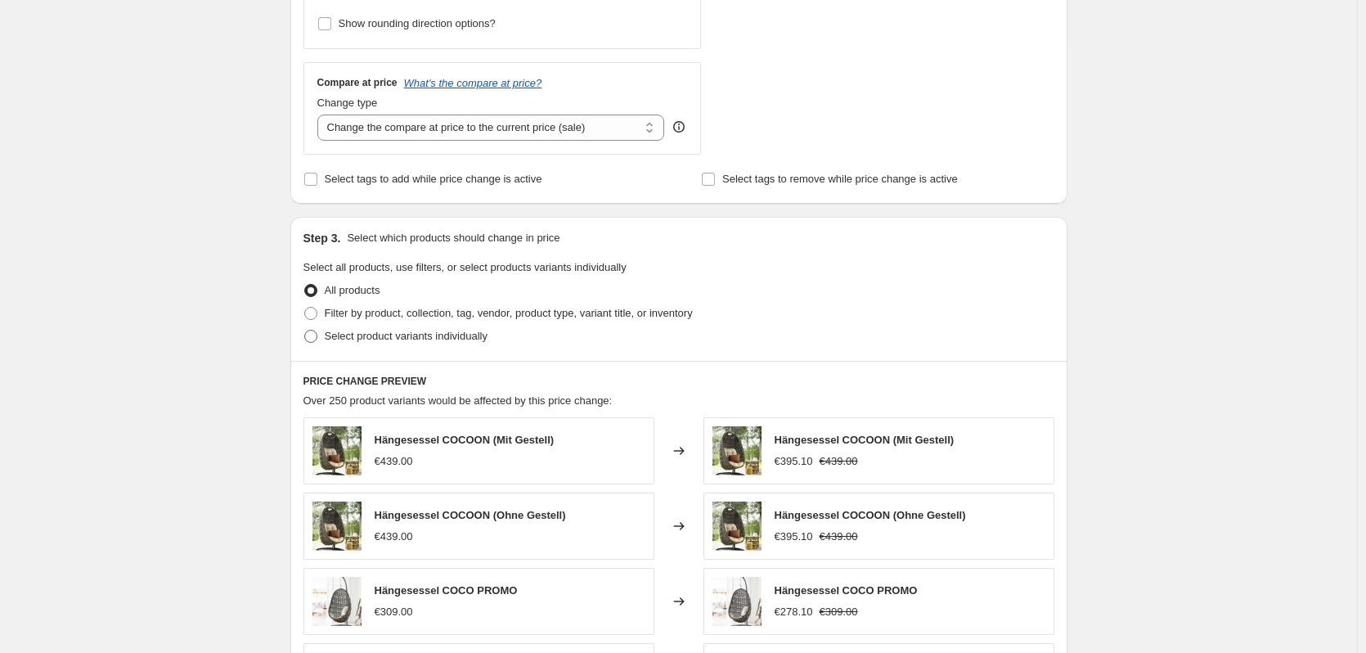
click at [350, 346] on label "Select product variants individually" at bounding box center [395, 336] width 184 height 23
click at [305, 330] on input "Select product variants individually" at bounding box center [304, 330] width 1 height 1
radio input "true"
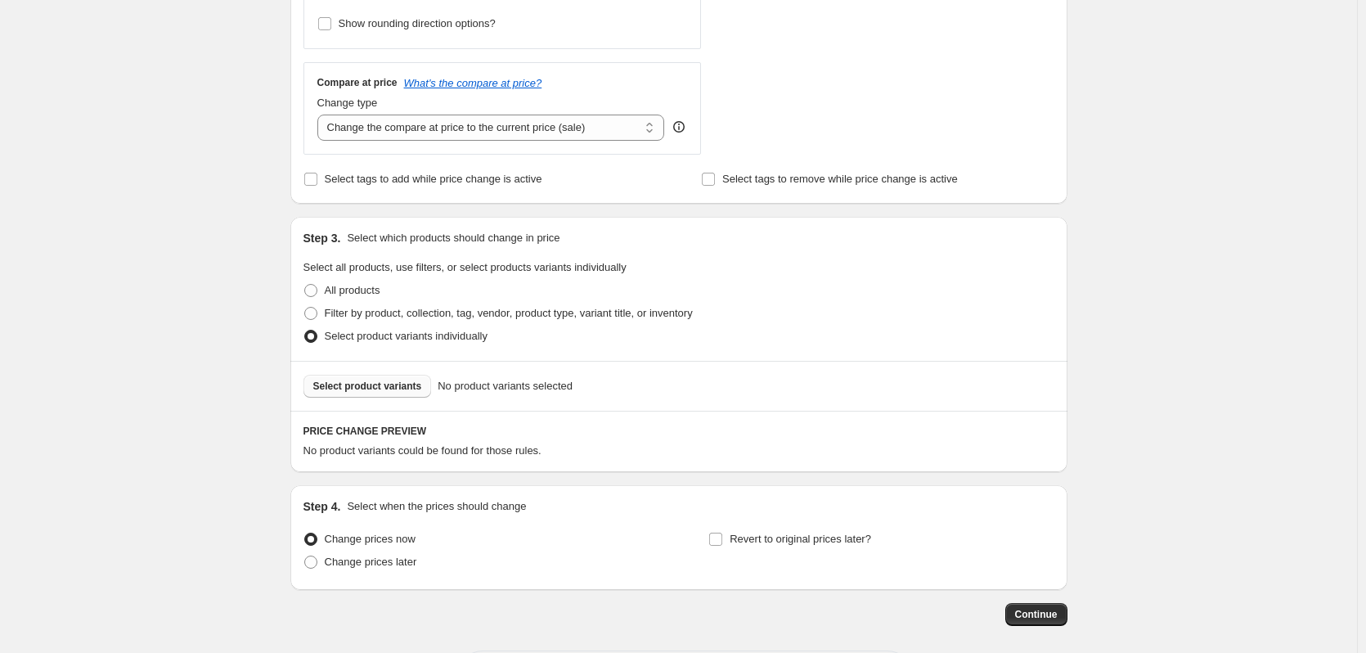
click at [370, 393] on button "Select product variants" at bounding box center [367, 386] width 128 height 23
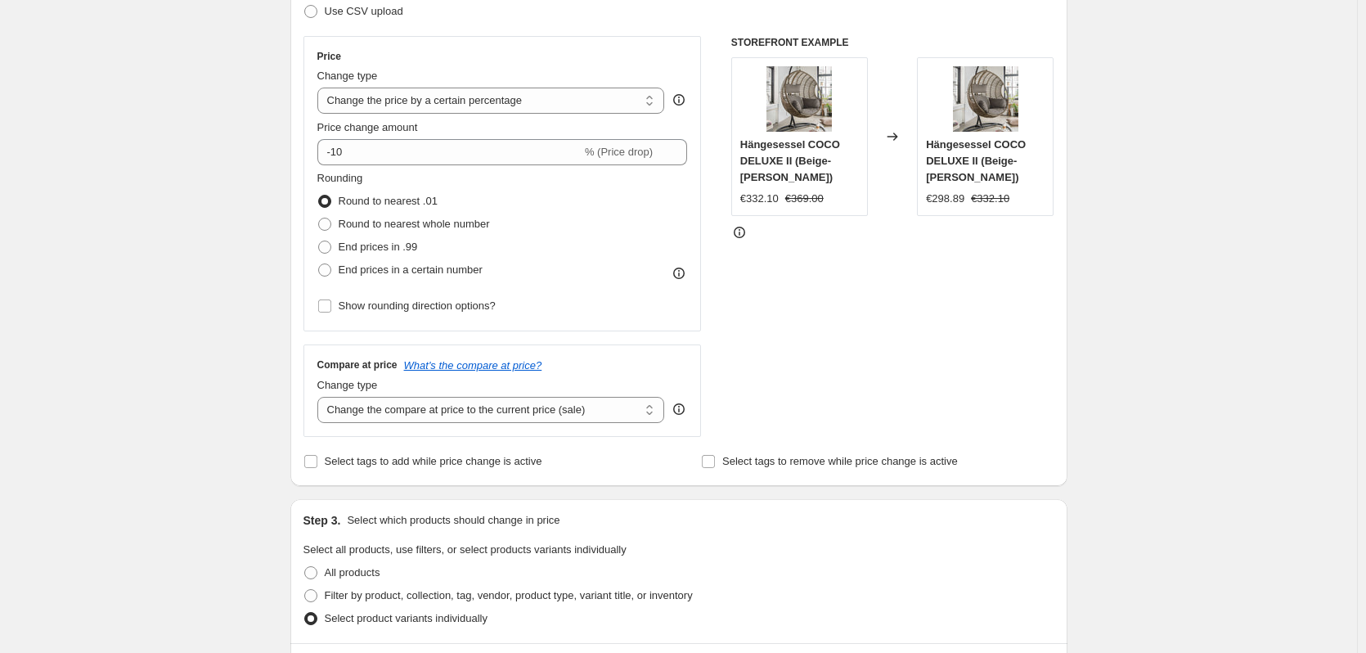
scroll to position [0, 0]
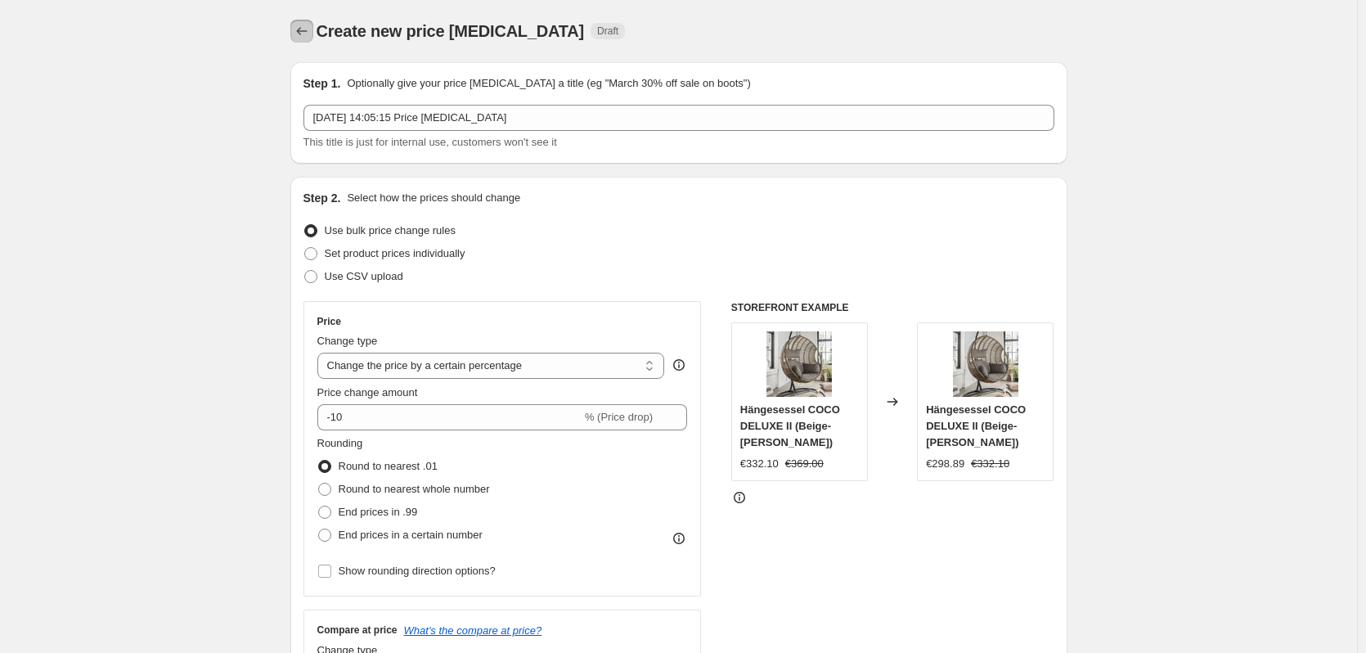
click at [301, 29] on icon "Price change jobs" at bounding box center [302, 31] width 16 height 16
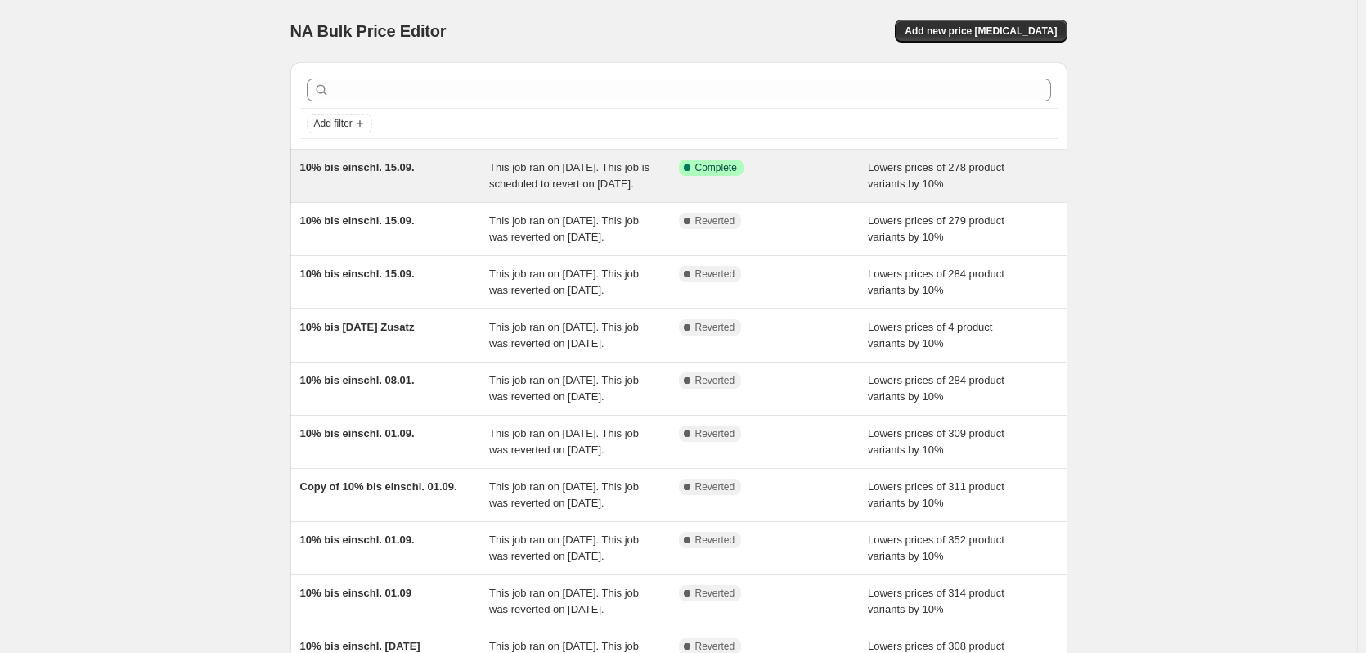
click at [581, 184] on span "This job ran on 9. September 2025. This job is scheduled to revert on 15. Septe…" at bounding box center [569, 175] width 160 height 29
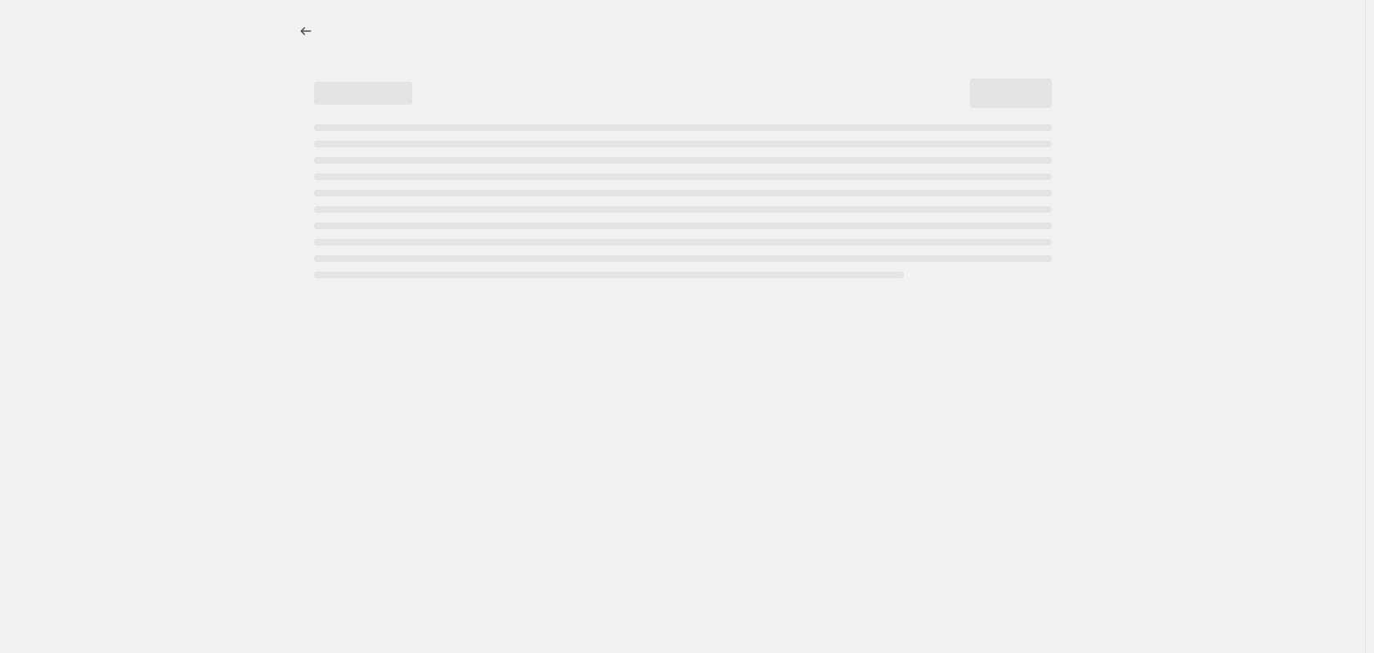
select select "percentage"
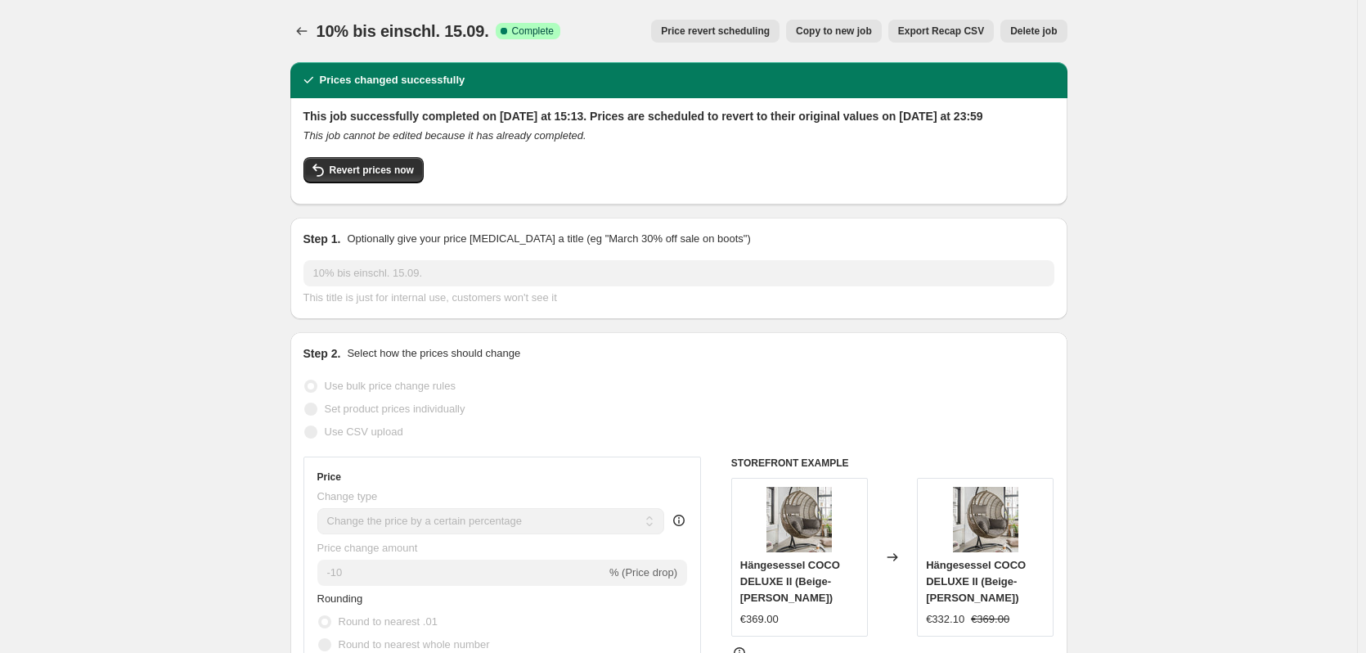
click at [867, 33] on span "Copy to new job" at bounding box center [834, 31] width 76 height 13
select select "percentage"
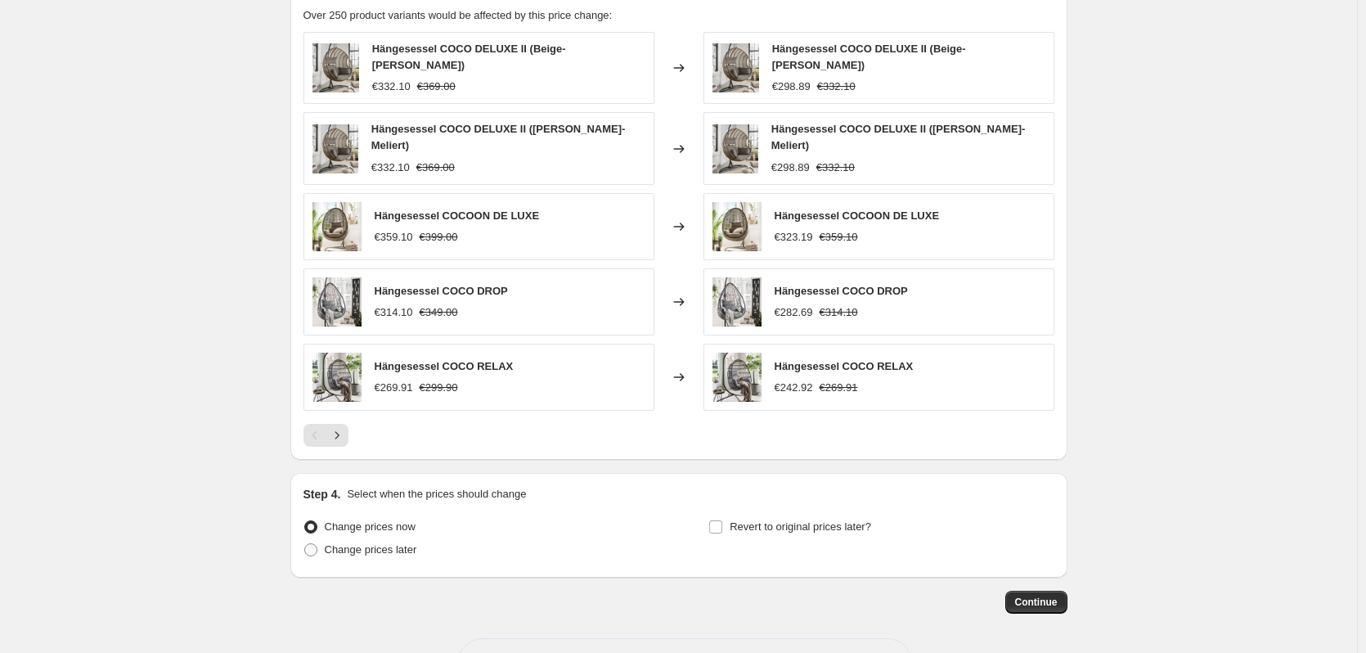
scroll to position [1033, 0]
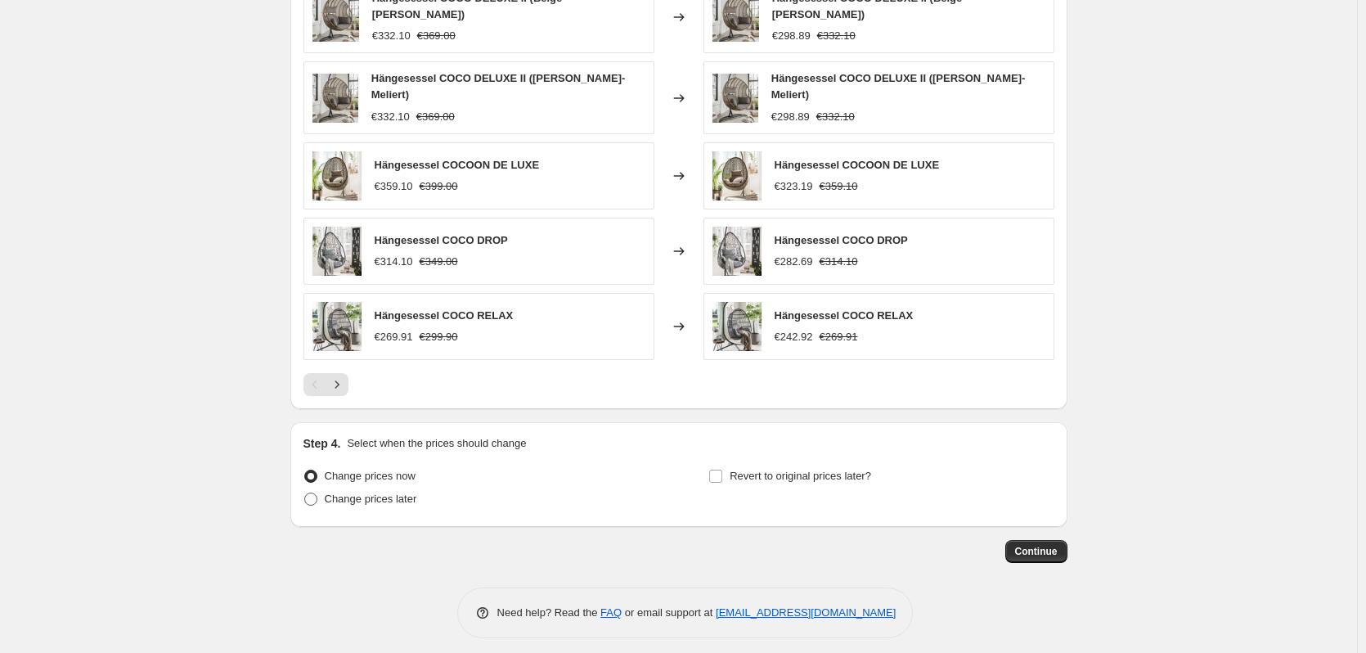
click at [364, 493] on span "Change prices later" at bounding box center [371, 498] width 92 height 12
click at [305, 493] on input "Change prices later" at bounding box center [304, 492] width 1 height 1
radio input "true"
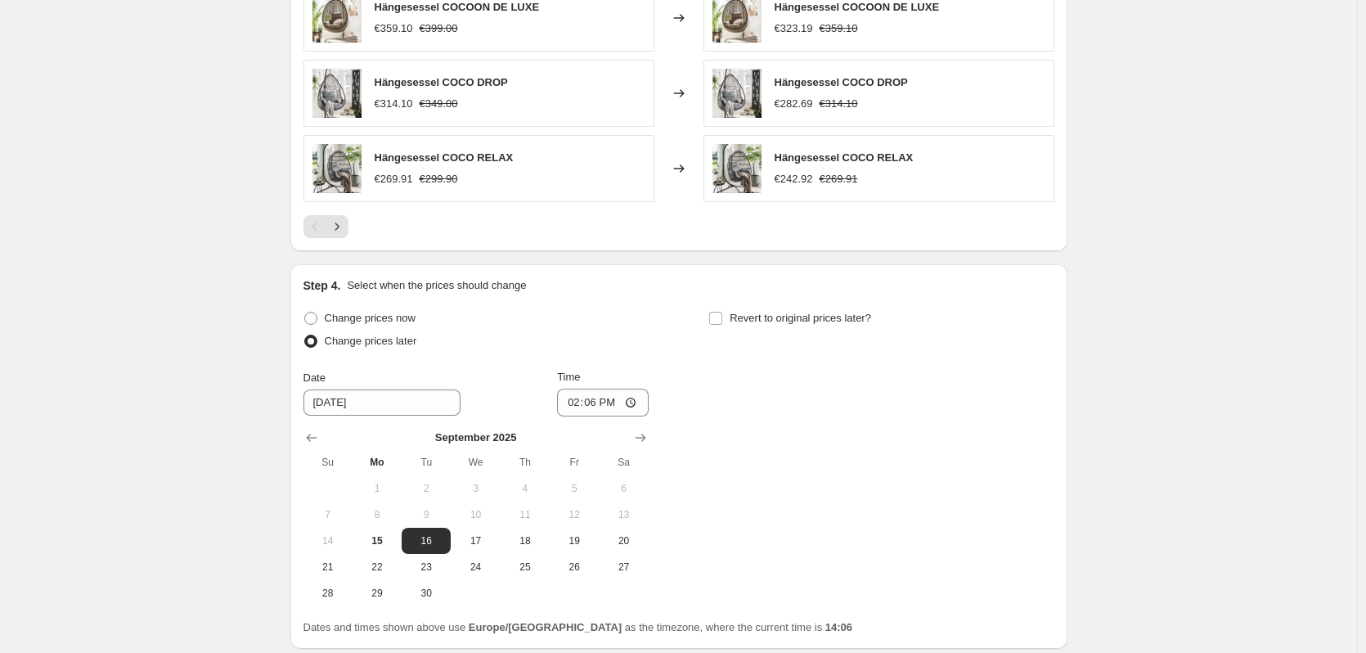
scroll to position [1312, 0]
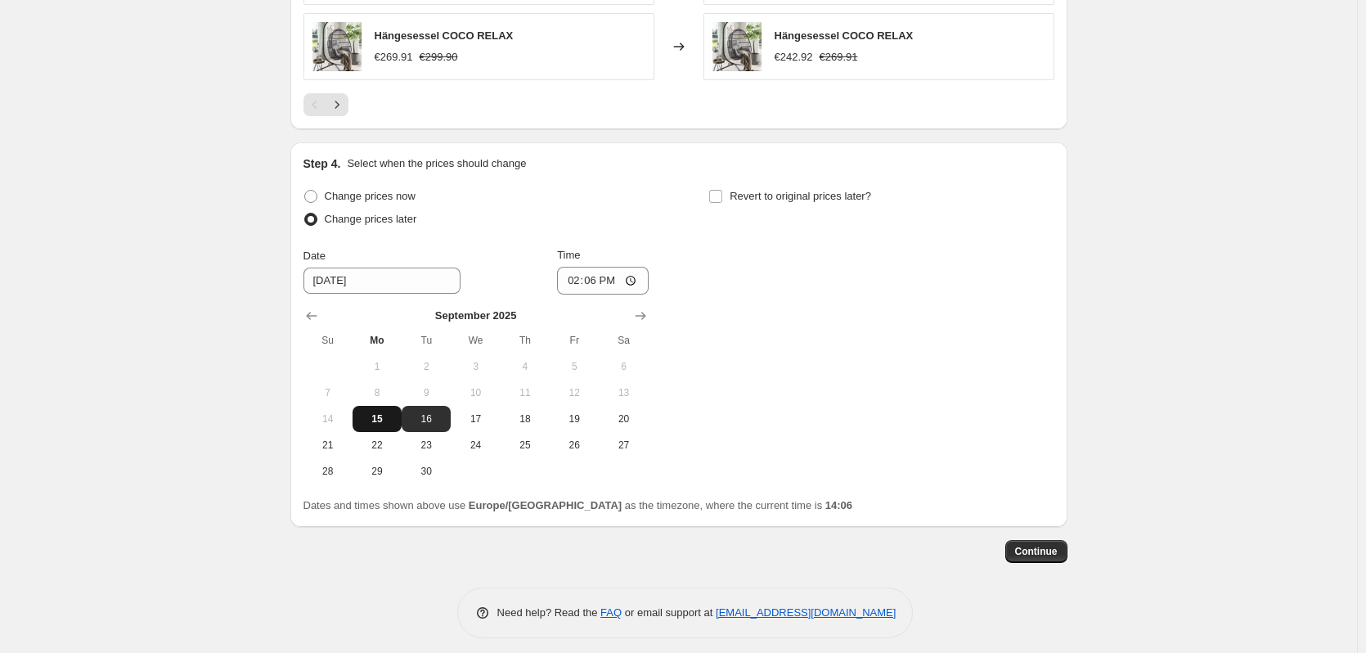
click at [384, 412] on span "15" at bounding box center [377, 418] width 36 height 13
type input "9/15/2025"
click at [601, 276] on input "14:06" at bounding box center [603, 281] width 92 height 28
type input "14:15"
click at [796, 190] on span "Revert to original prices later?" at bounding box center [799, 196] width 141 height 12
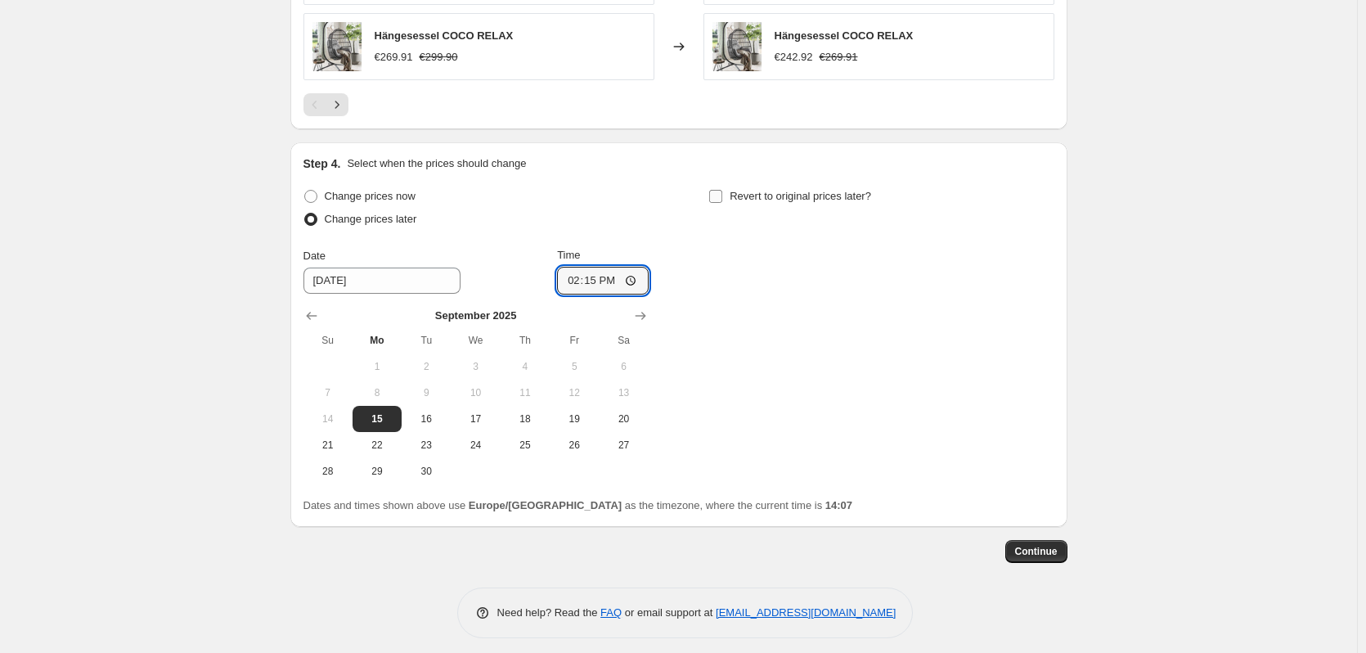
click at [722, 190] on input "Revert to original prices later?" at bounding box center [715, 196] width 13 height 13
checkbox input "true"
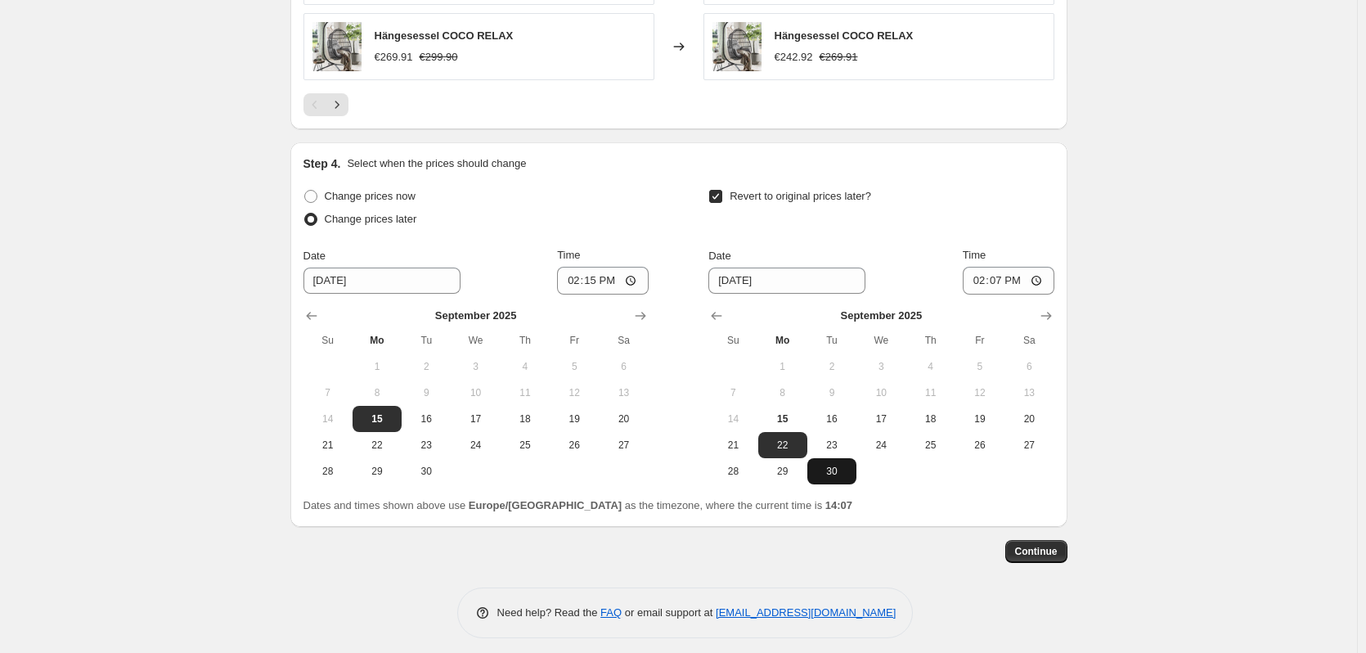
click at [826, 464] on span "30" at bounding box center [832, 470] width 36 height 13
type input "9/30/2025"
click at [997, 271] on input "14:07" at bounding box center [1008, 281] width 92 height 28
type input "23:59"
click at [855, 165] on div "Step 4. Select when the prices should change Change prices now Change prices la…" at bounding box center [678, 334] width 751 height 358
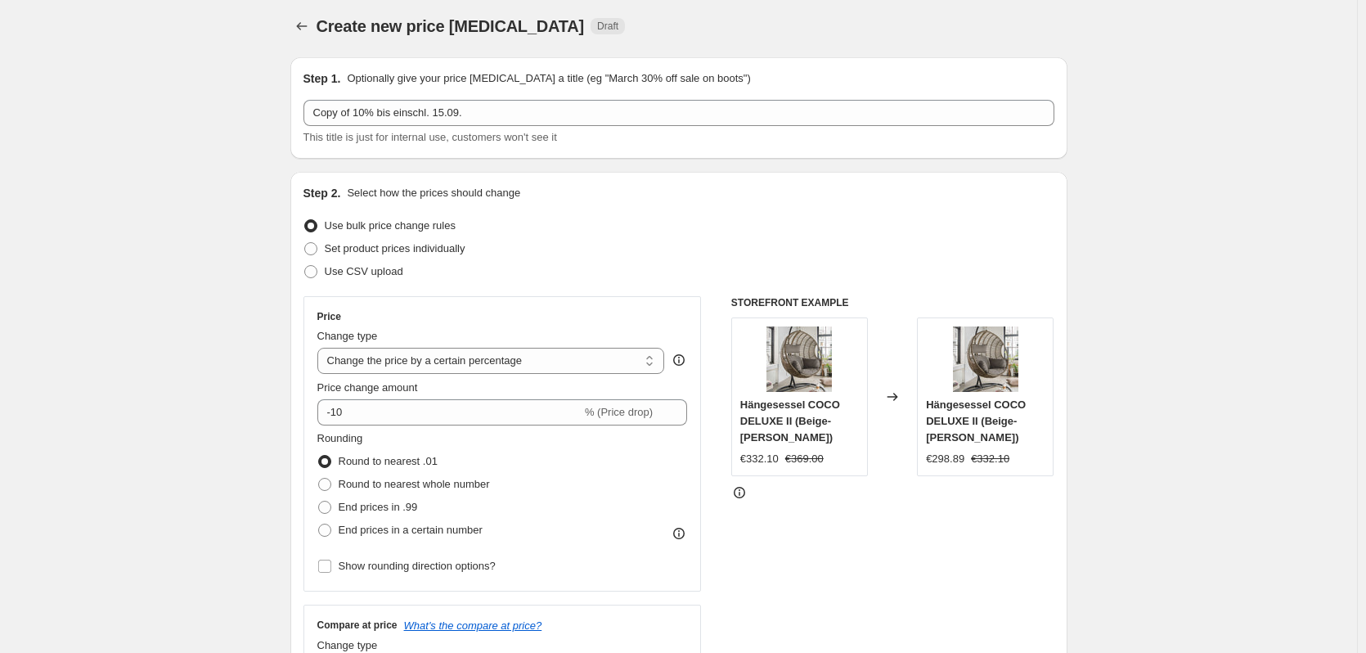
scroll to position [0, 0]
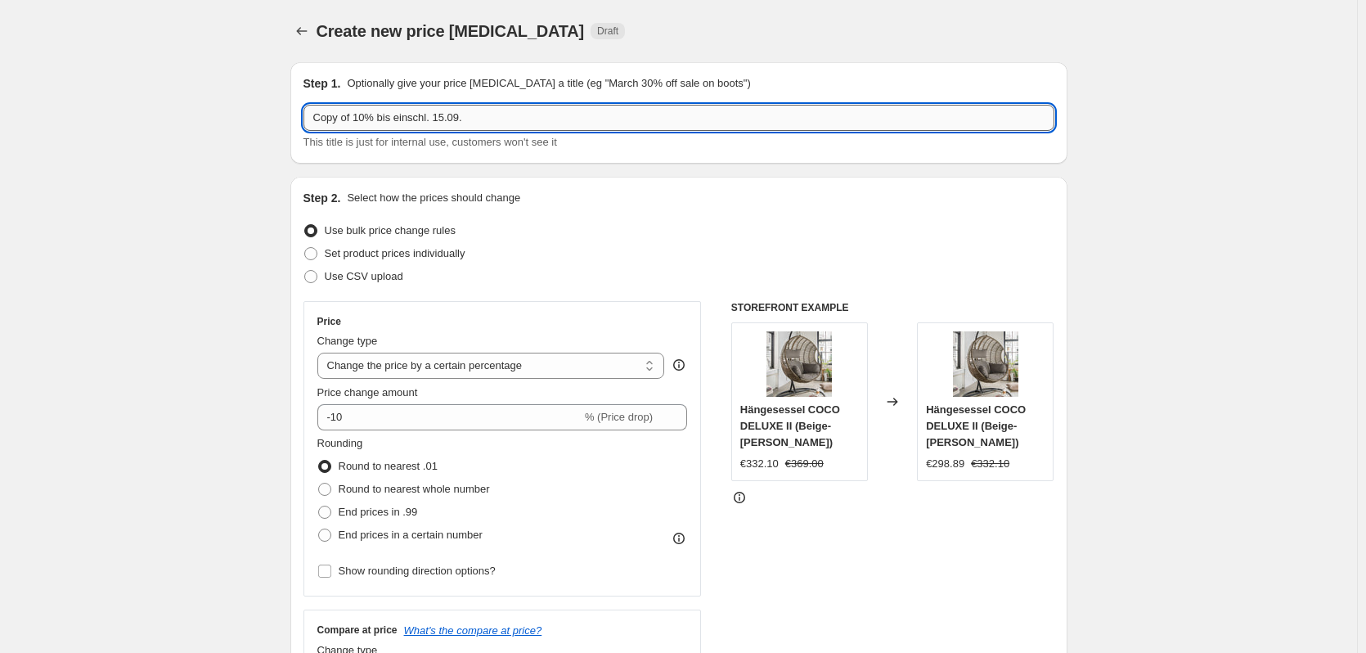
click at [469, 120] on input "Copy of 10% bis einschl. 15.09." at bounding box center [678, 118] width 751 height 26
click at [467, 115] on input "Copy of 10% bis einschl. 15.09." at bounding box center [678, 118] width 751 height 26
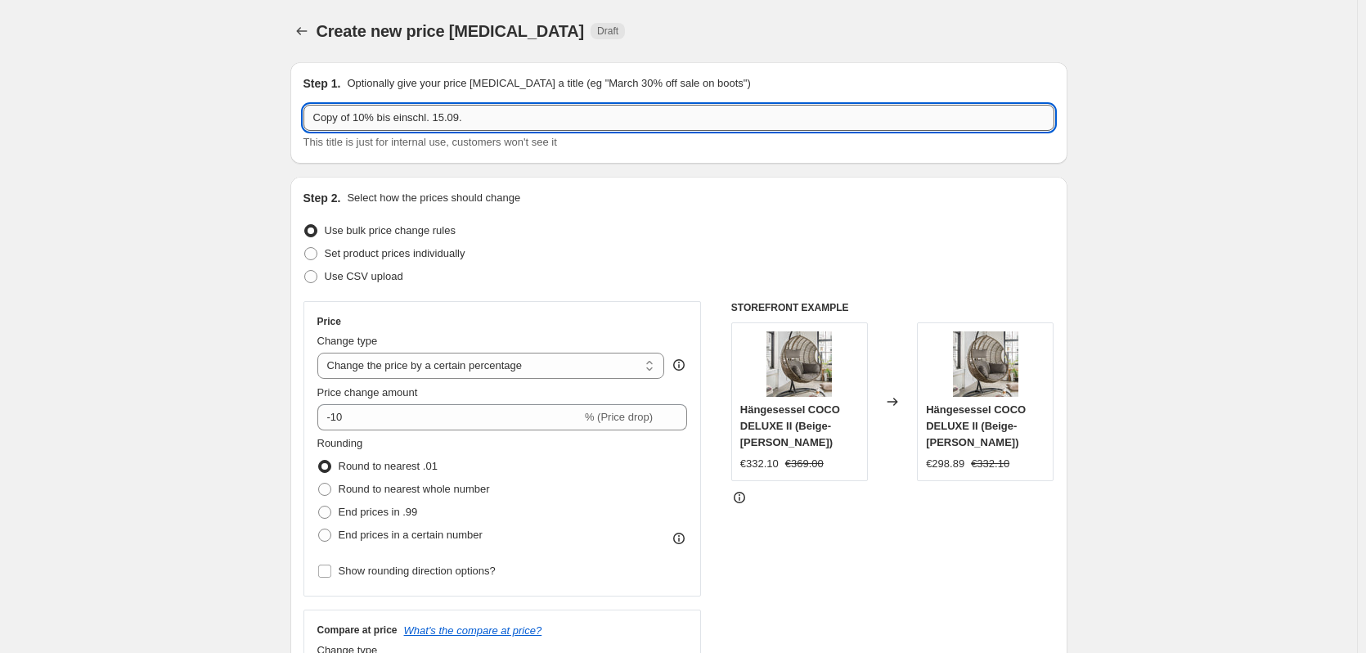
click at [442, 114] on input "Copy of 10% bis einschl. 15.09." at bounding box center [678, 118] width 751 height 26
type input "Copy of 10% bis einschl. 30.09."
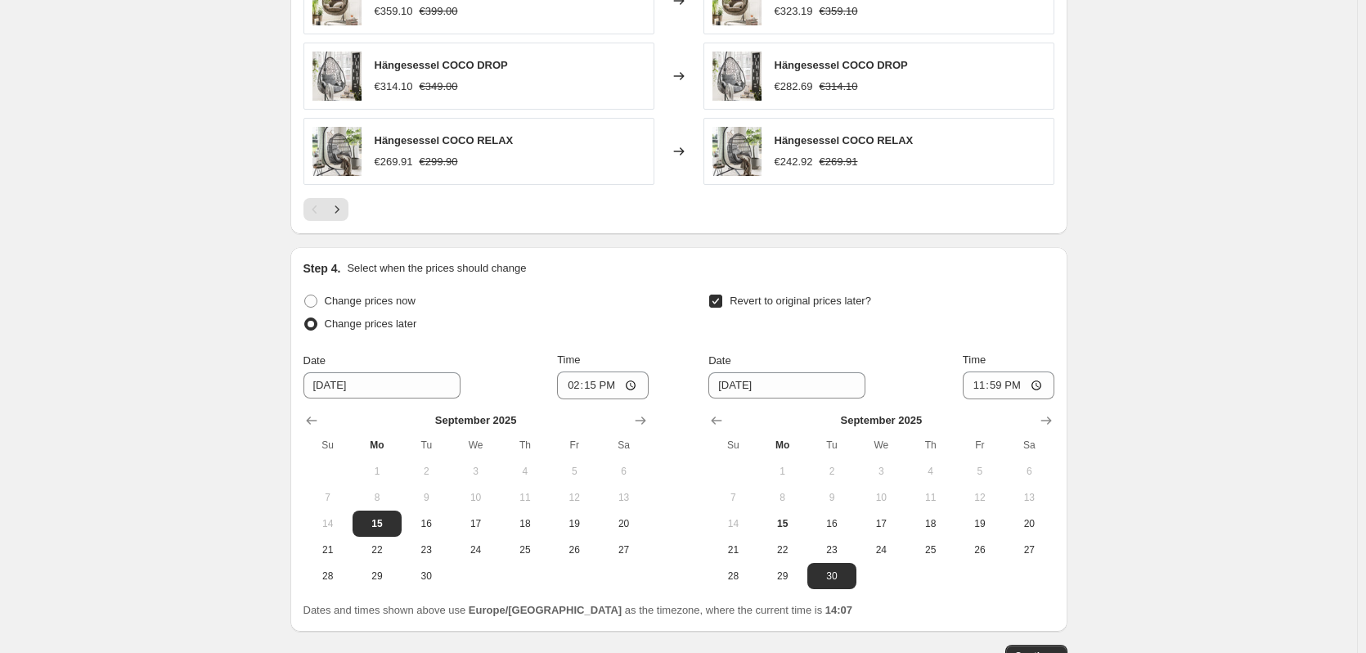
scroll to position [1312, 0]
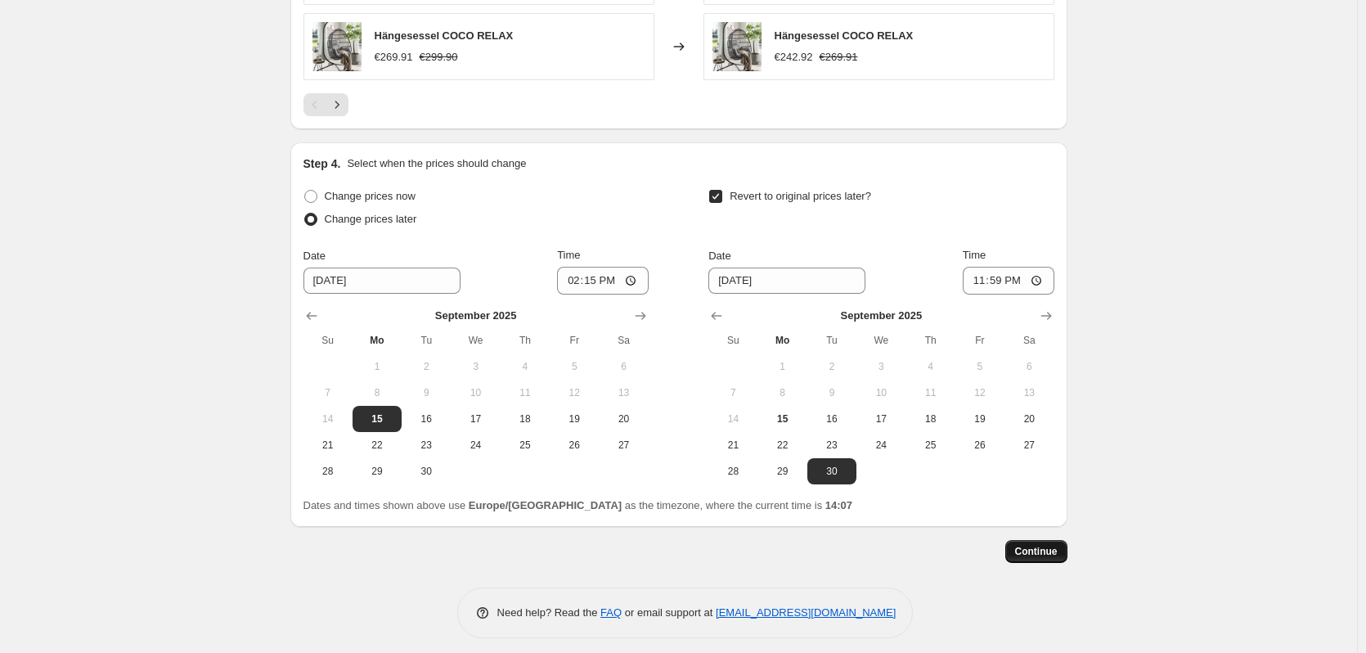
click at [1021, 545] on span "Continue" at bounding box center [1036, 551] width 43 height 13
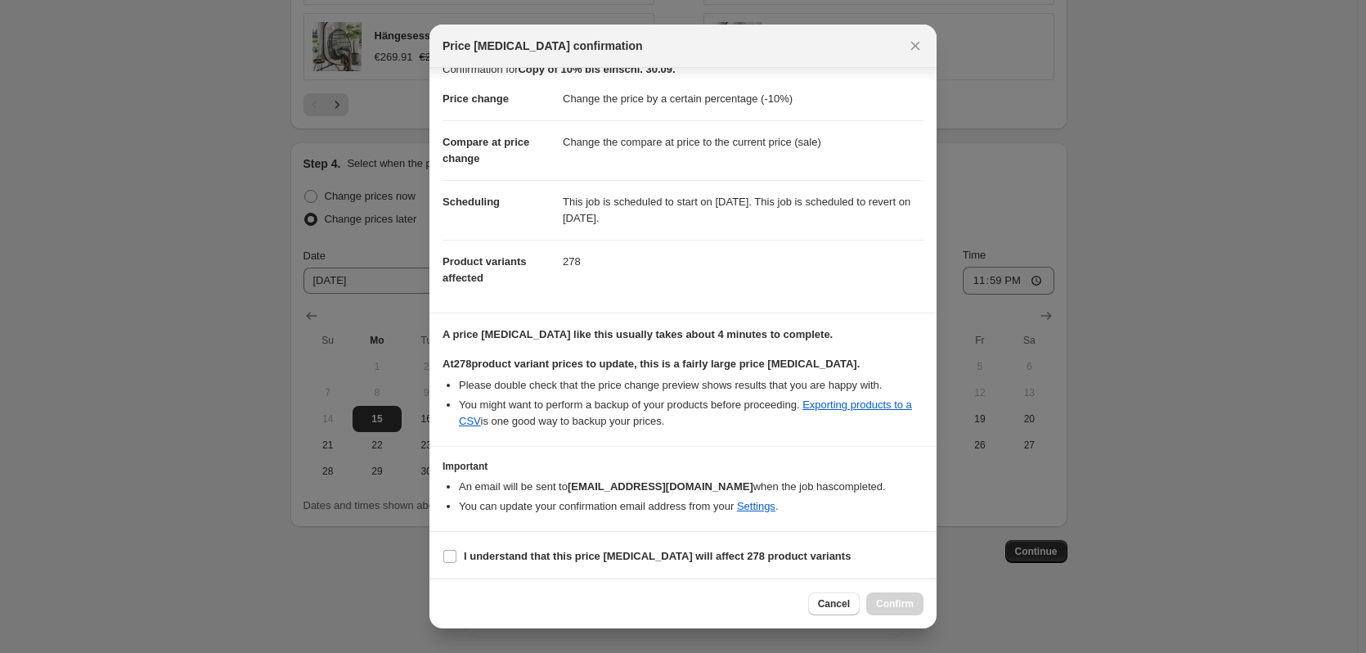
scroll to position [22, 0]
click at [566, 557] on b "I understand that this price change job will affect 278 product variants" at bounding box center [657, 553] width 387 height 12
click at [456, 557] on input "I understand that this price change job will affect 278 product variants" at bounding box center [449, 553] width 13 height 13
checkbox input "true"
click at [881, 599] on span "Confirm" at bounding box center [895, 603] width 38 height 13
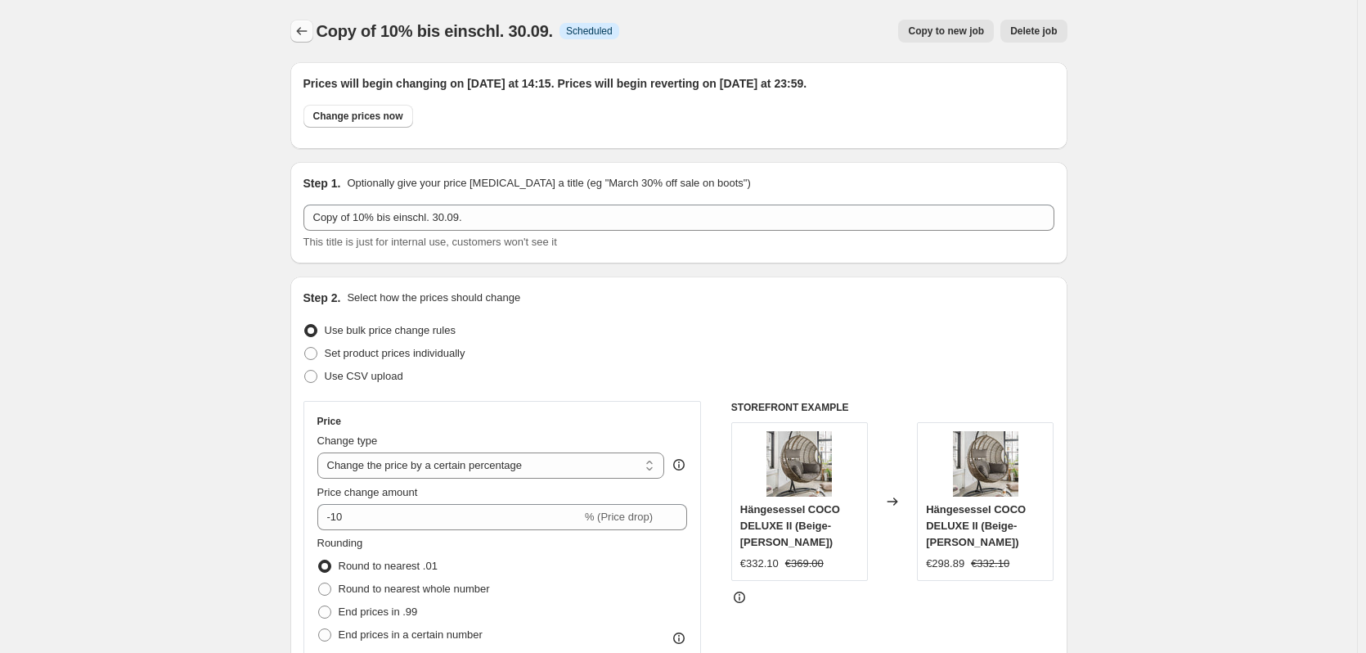
click at [301, 34] on icon "Price change jobs" at bounding box center [302, 31] width 16 height 16
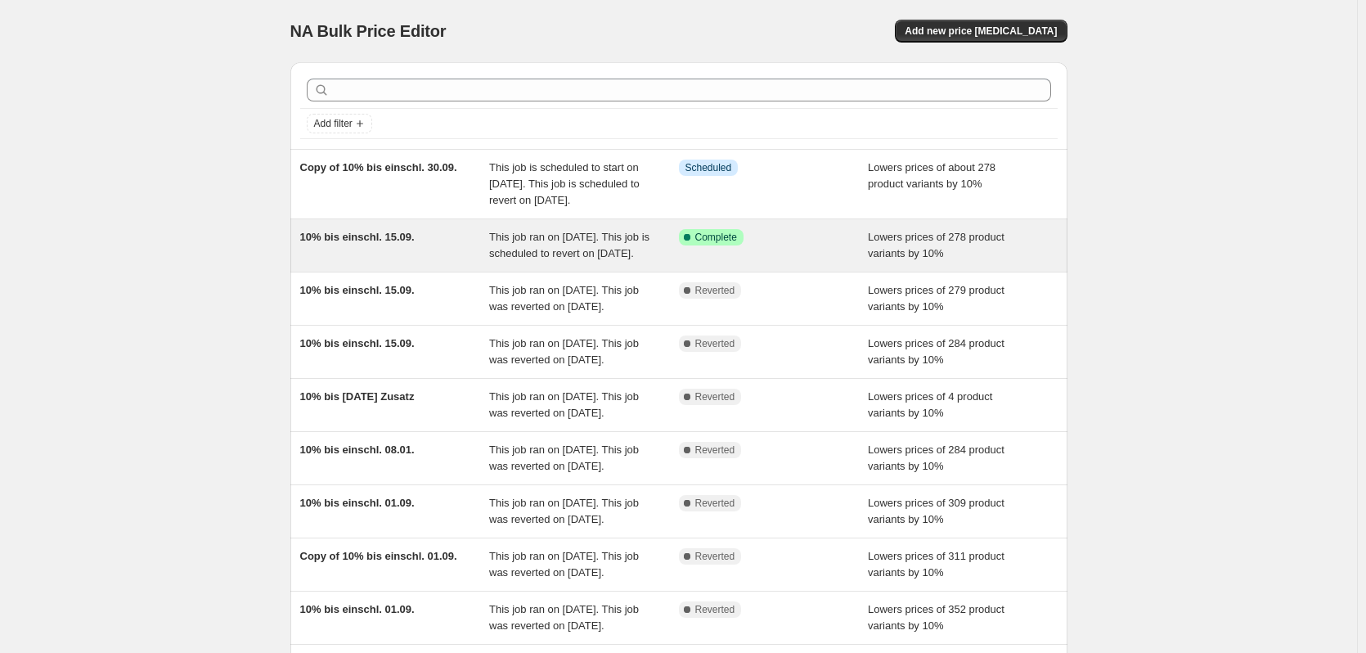
click at [532, 259] on span "This job ran on 9. September 2025. This job is scheduled to revert on 15. Septe…" at bounding box center [569, 245] width 160 height 29
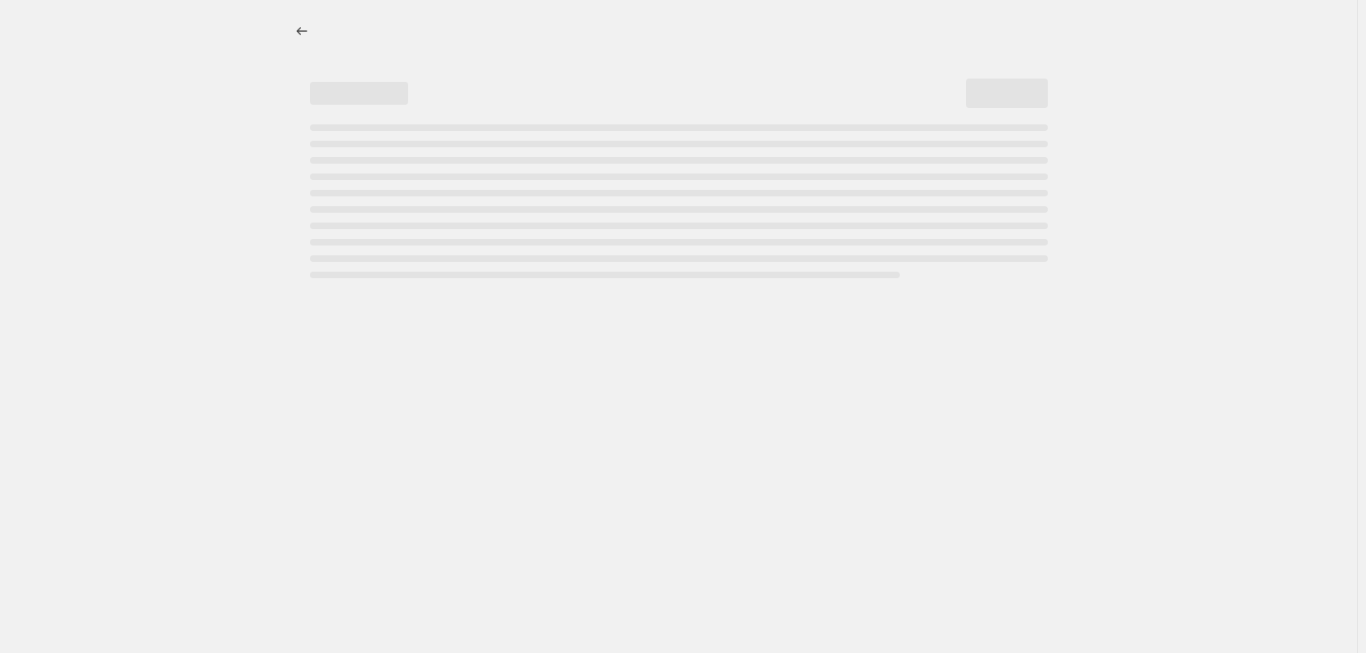
select select "percentage"
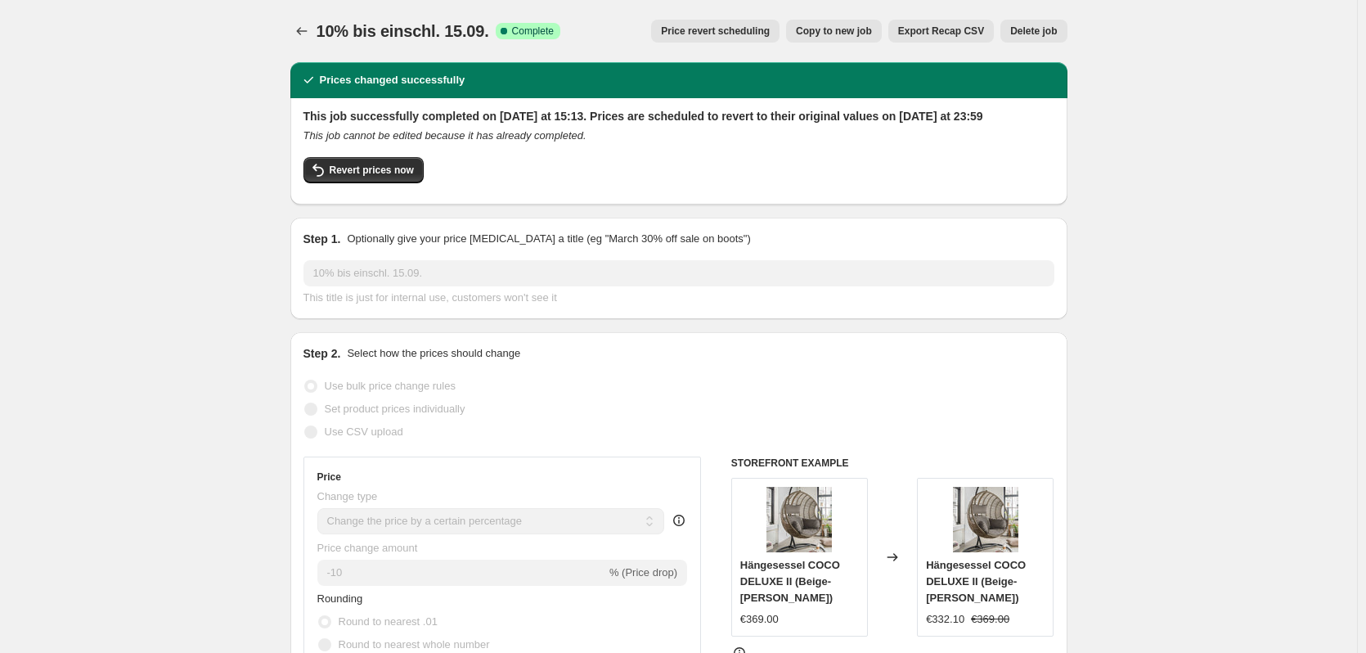
click at [731, 34] on span "Price revert scheduling" at bounding box center [715, 31] width 109 height 13
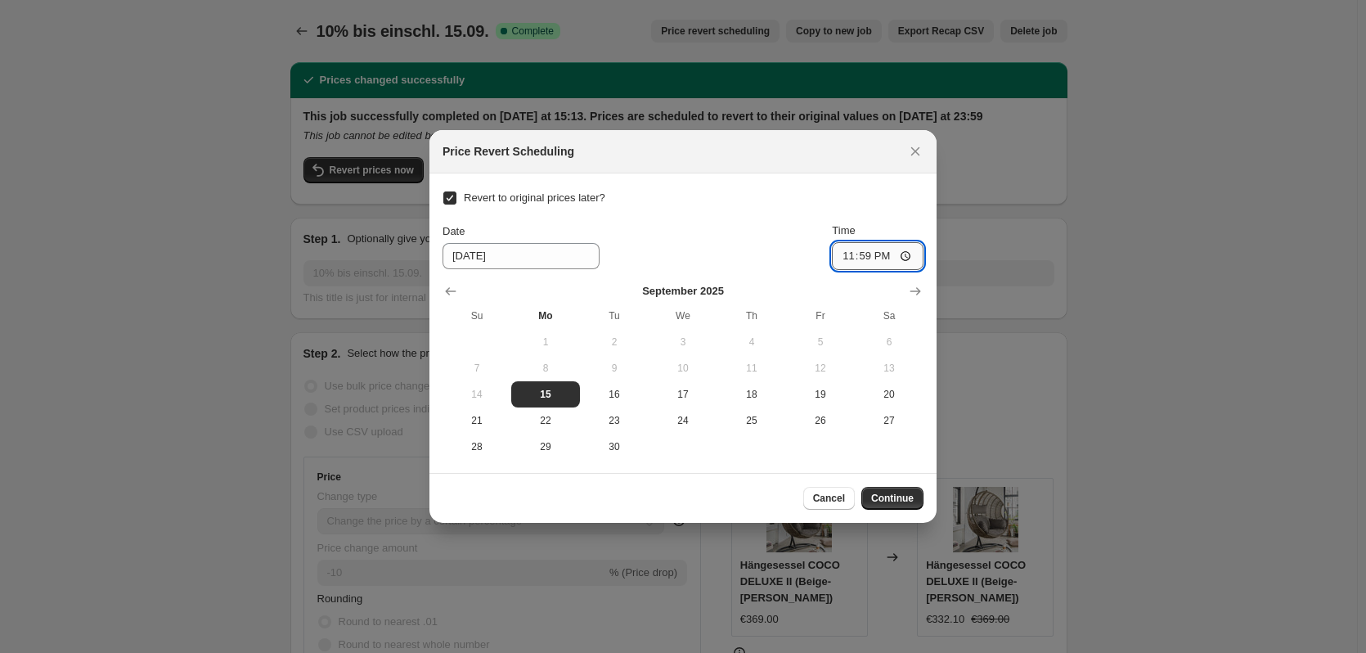
click at [872, 258] on input "23:59" at bounding box center [878, 256] width 92 height 28
type input "14:13"
click at [909, 495] on span "Continue" at bounding box center [892, 497] width 43 height 13
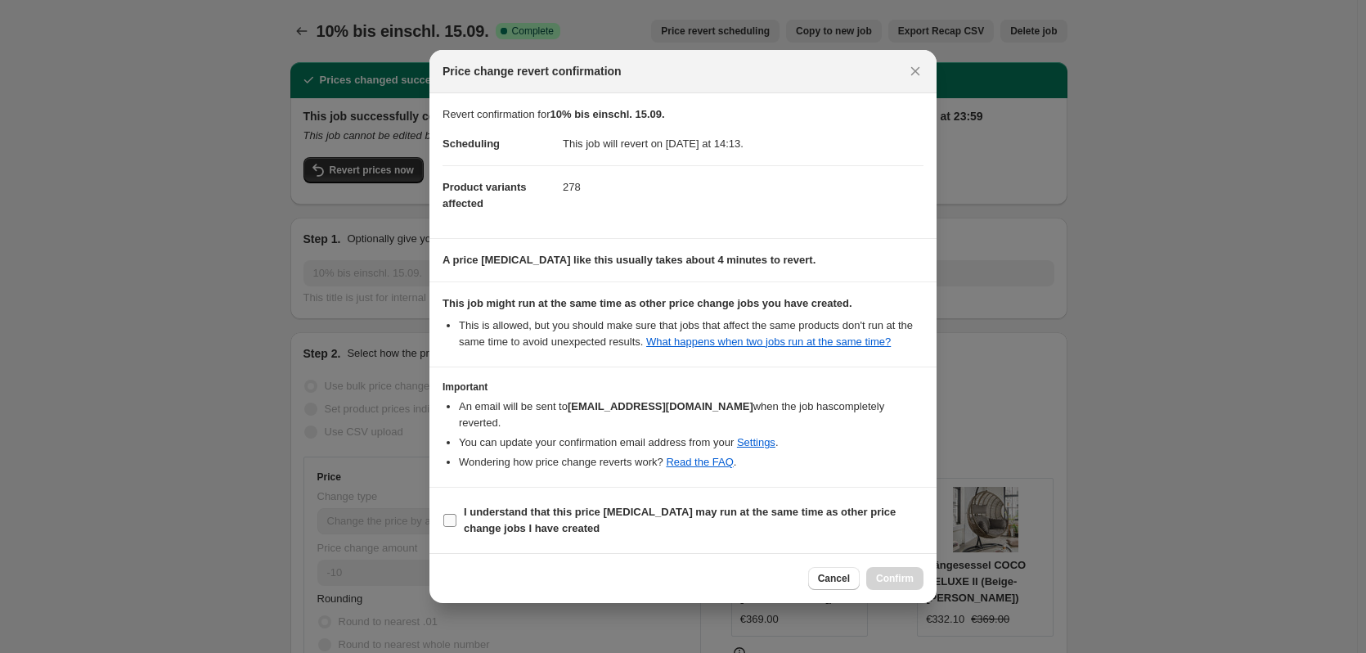
click at [456, 513] on span ":ref:" at bounding box center [449, 520] width 15 height 15
click at [456, 514] on input "I understand that this price change job may run at the same time as other price…" at bounding box center [449, 520] width 13 height 13
checkbox input "true"
click at [900, 572] on span "Confirm" at bounding box center [895, 578] width 38 height 13
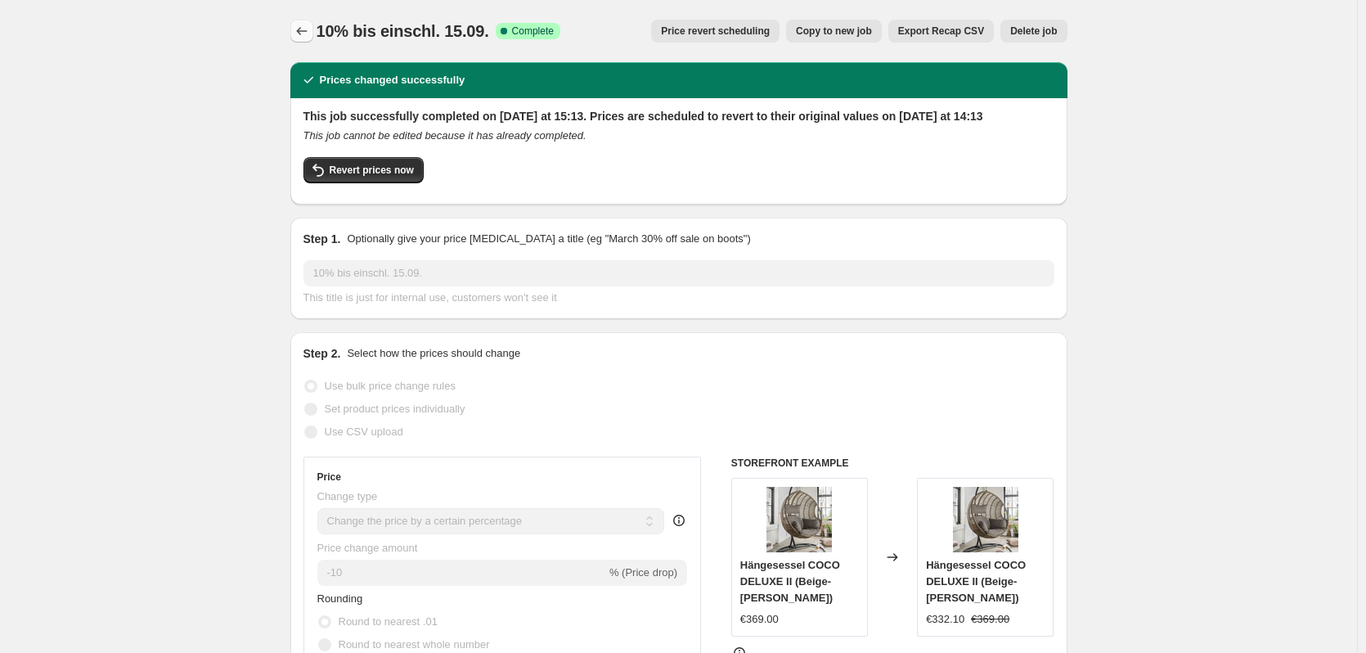
click at [310, 32] on icon "Price change jobs" at bounding box center [302, 31] width 16 height 16
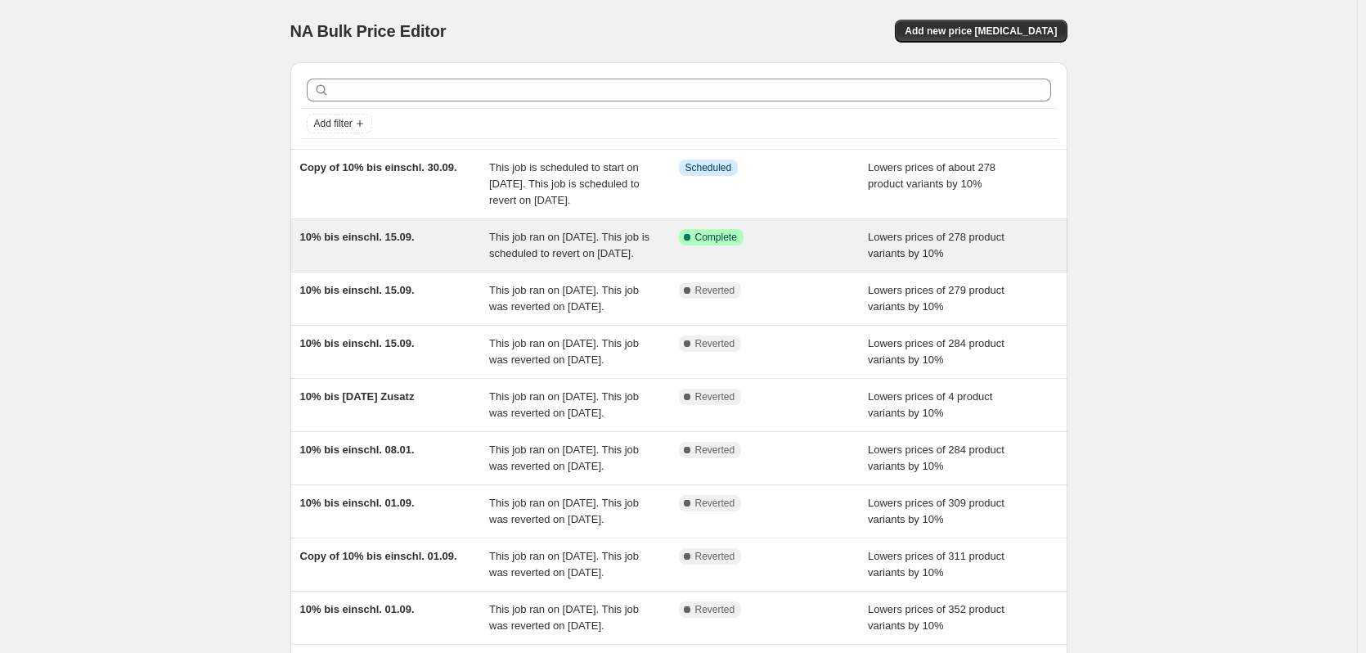
click at [497, 271] on div "10% bis einschl. 15.09. This job ran on 9. September 2025. This job is schedule…" at bounding box center [678, 245] width 777 height 52
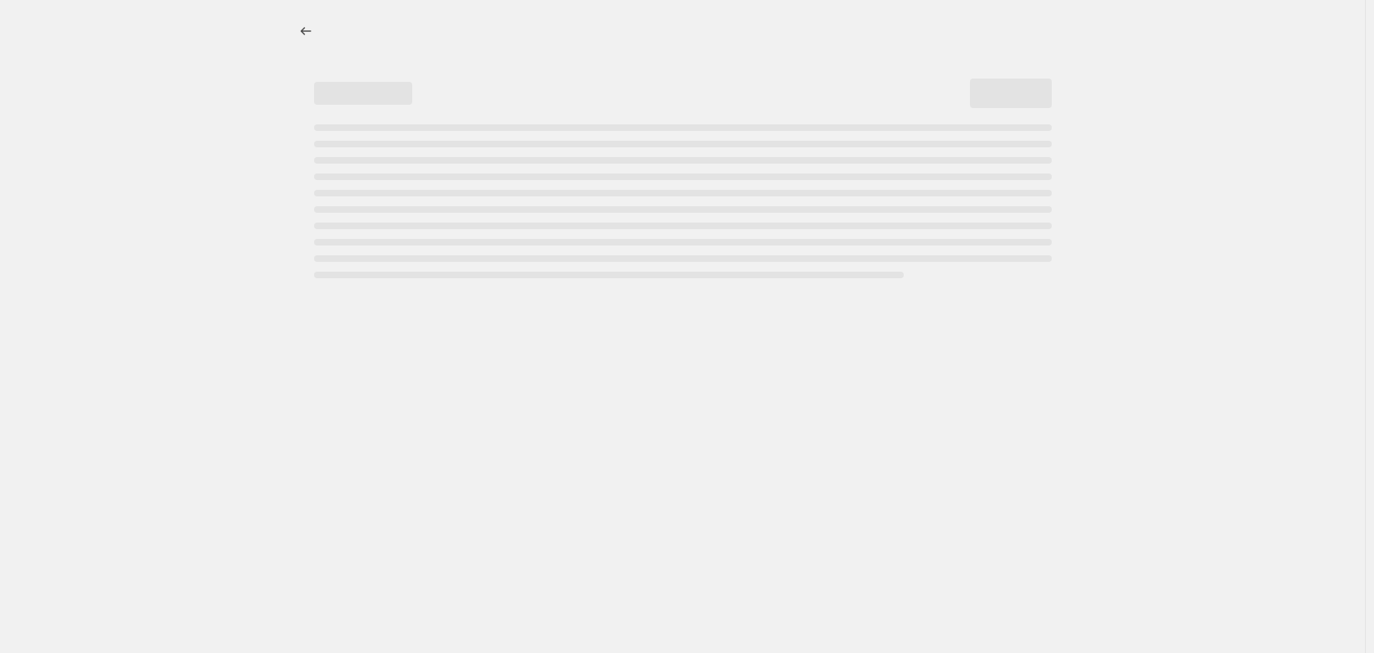
select select "percentage"
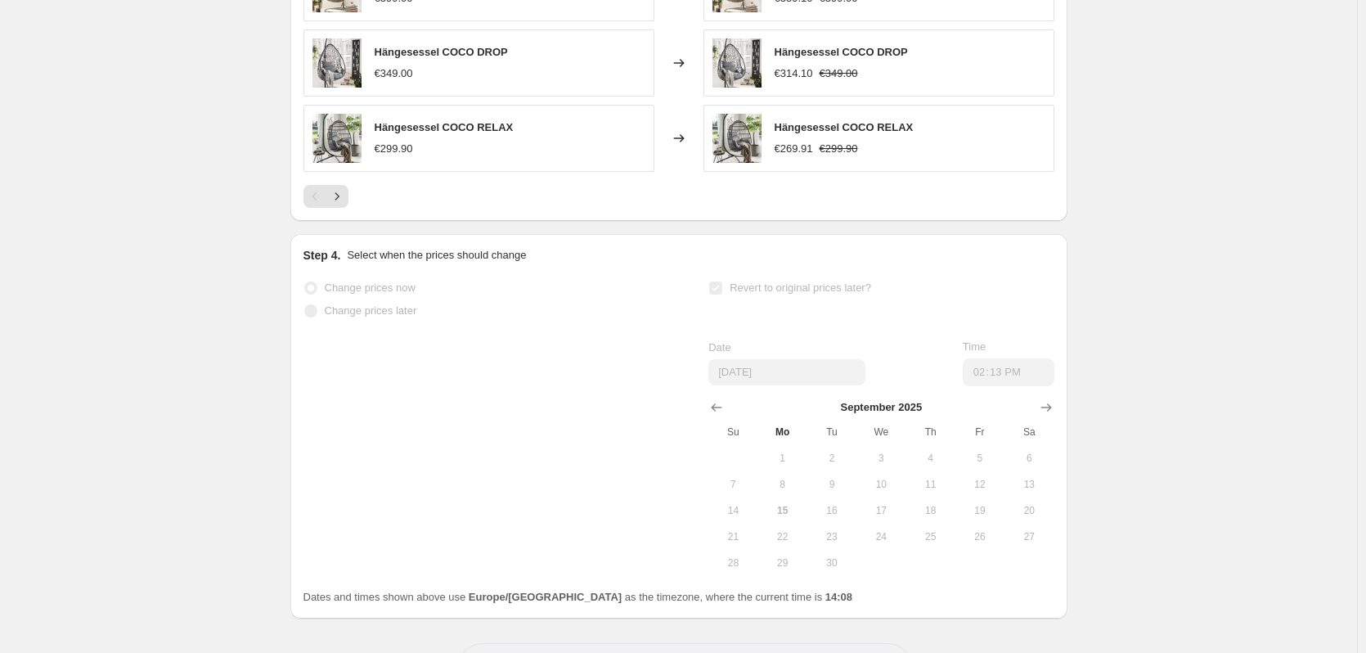
scroll to position [1448, 0]
